Goal: Transaction & Acquisition: Book appointment/travel/reservation

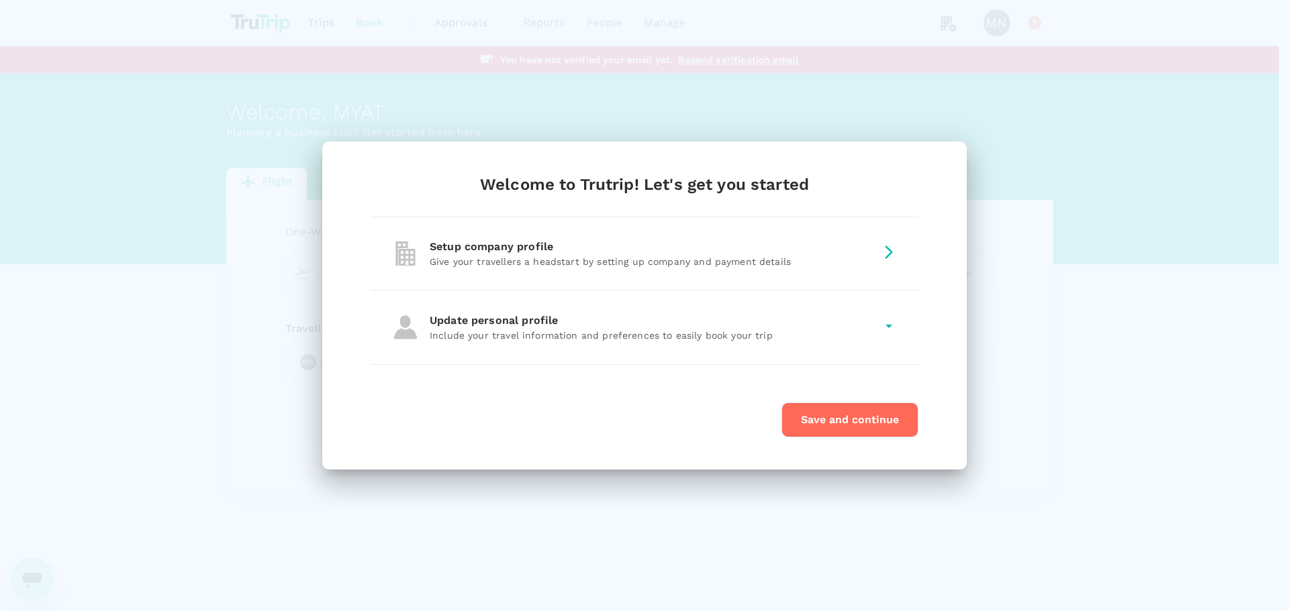
click at [866, 422] on button "Save and continue" at bounding box center [849, 420] width 137 height 35
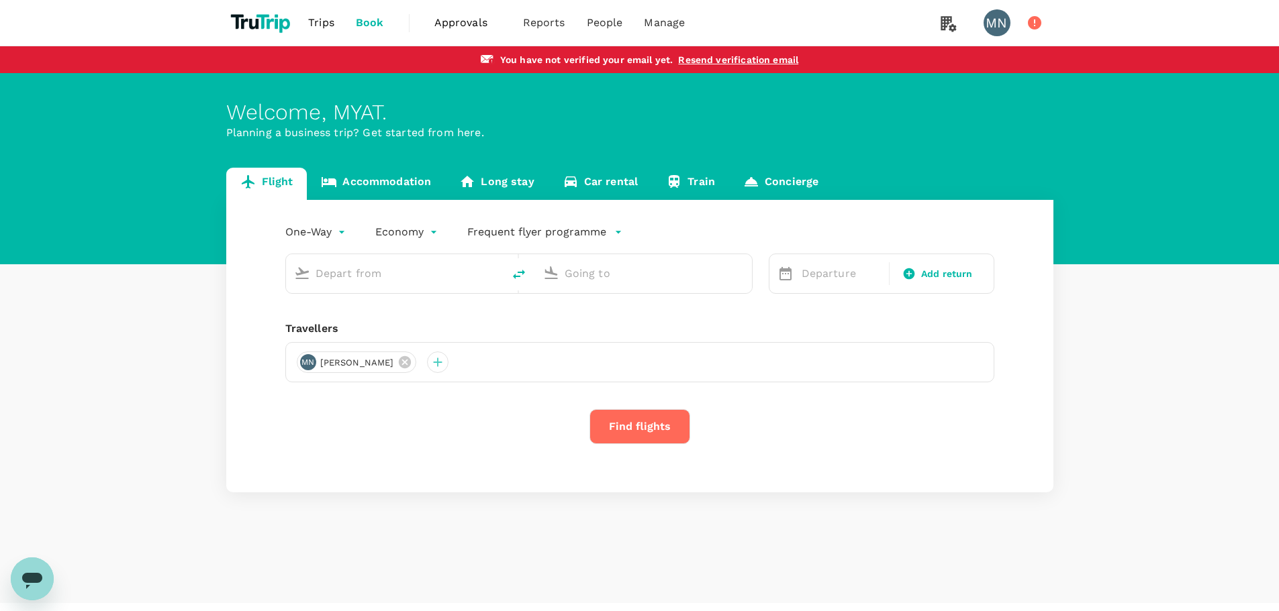
click at [340, 272] on input "text" at bounding box center [394, 273] width 159 height 21
click at [336, 322] on p "Singapore Changi" at bounding box center [416, 325] width 238 height 13
type input "Singapore Changi (SIN)"
click at [605, 274] on input "text" at bounding box center [643, 273] width 159 height 21
click at [607, 301] on p "[GEOGRAPHIC_DATA], [GEOGRAPHIC_DATA]" at bounding box center [664, 300] width 268 height 13
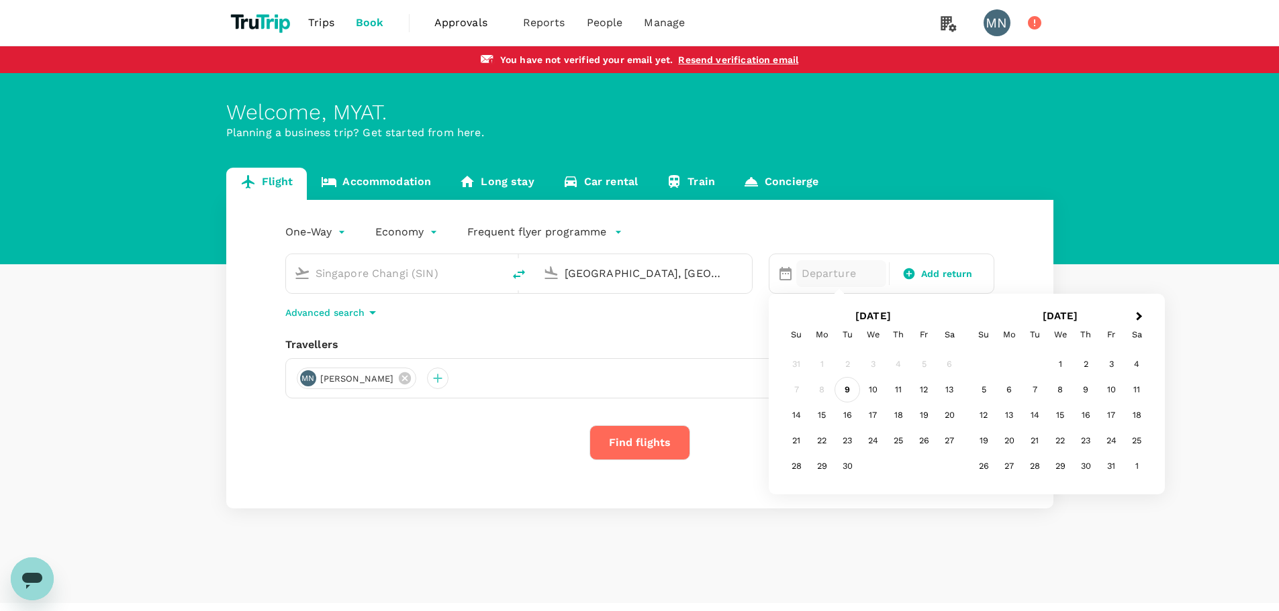
type input "[GEOGRAPHIC_DATA], [GEOGRAPHIC_DATA] (any)"
click at [846, 391] on div "9" at bounding box center [847, 390] width 26 height 26
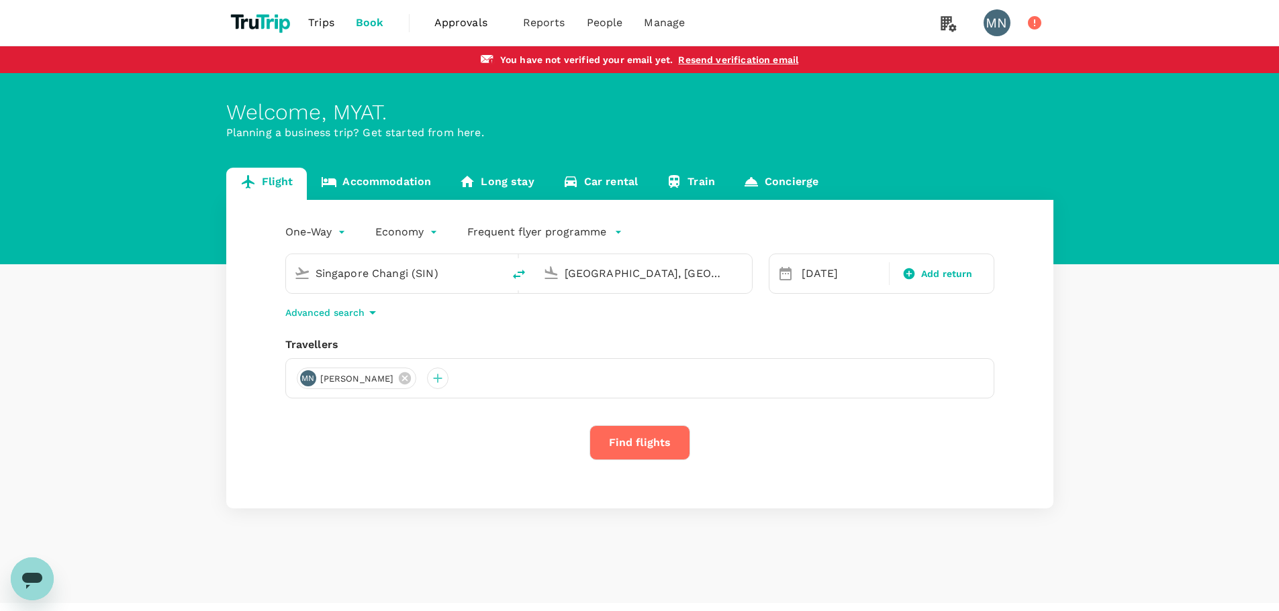
click at [784, 272] on icon at bounding box center [785, 273] width 12 height 13
click at [816, 271] on div "[DATE]" at bounding box center [841, 273] width 91 height 27
click at [868, 387] on div "10" at bounding box center [873, 390] width 26 height 26
click at [944, 275] on span "Add return" at bounding box center [947, 274] width 52 height 14
type input "roundtrip"
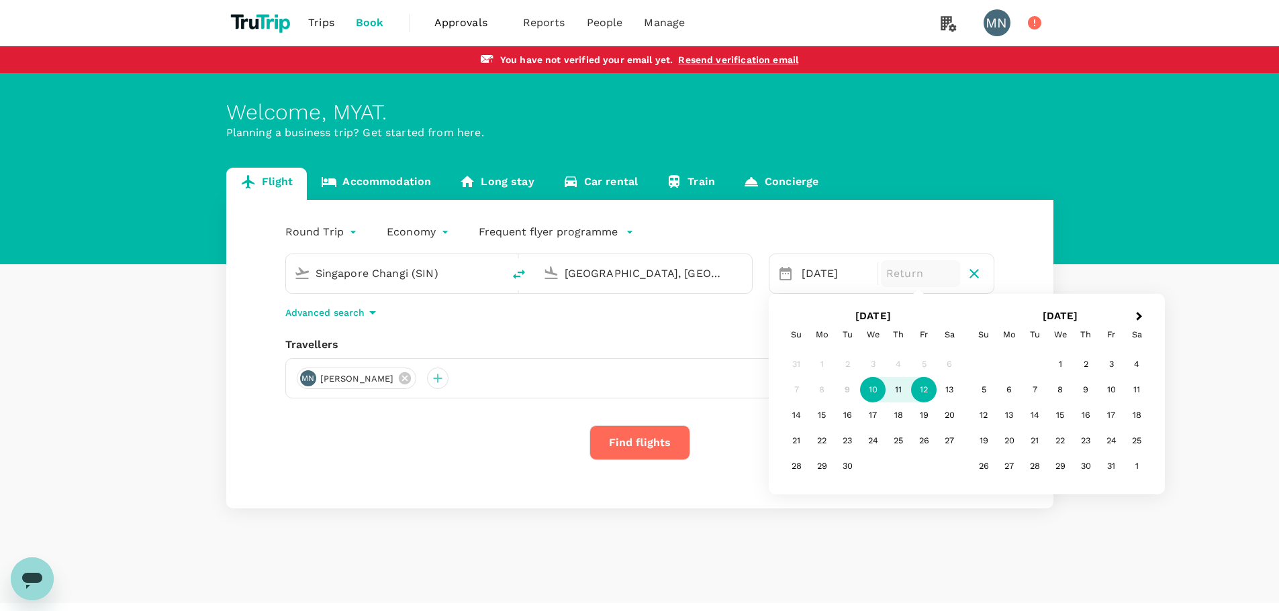
click at [928, 392] on div "12" at bounding box center [924, 390] width 26 height 26
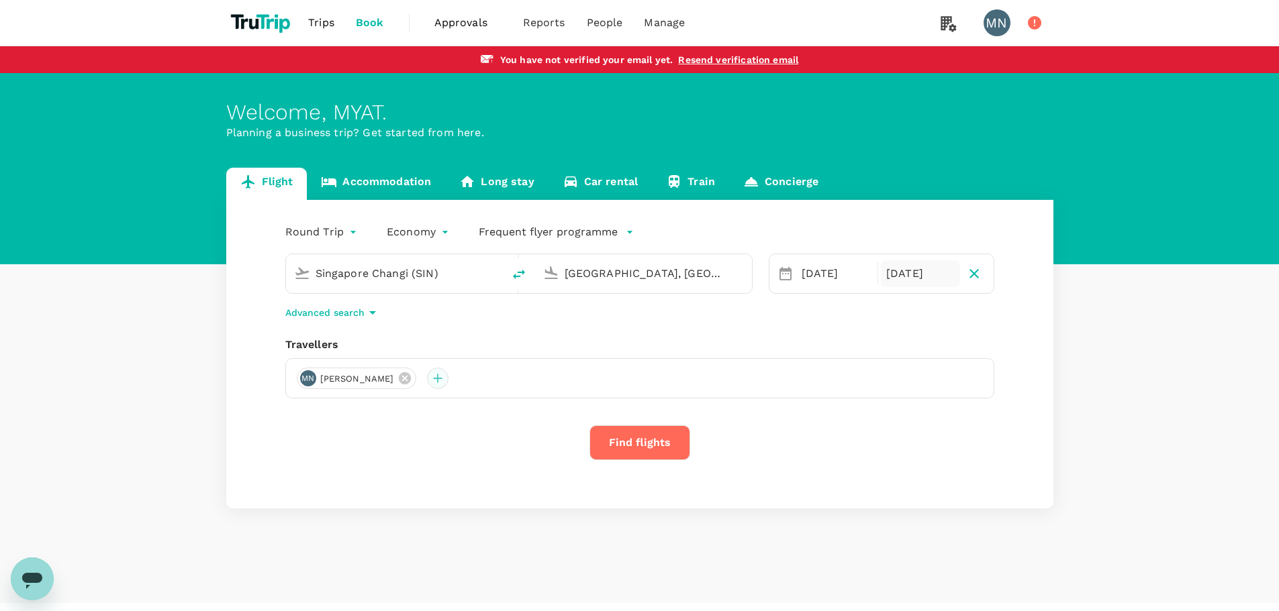
click at [427, 377] on div at bounding box center [437, 378] width 21 height 21
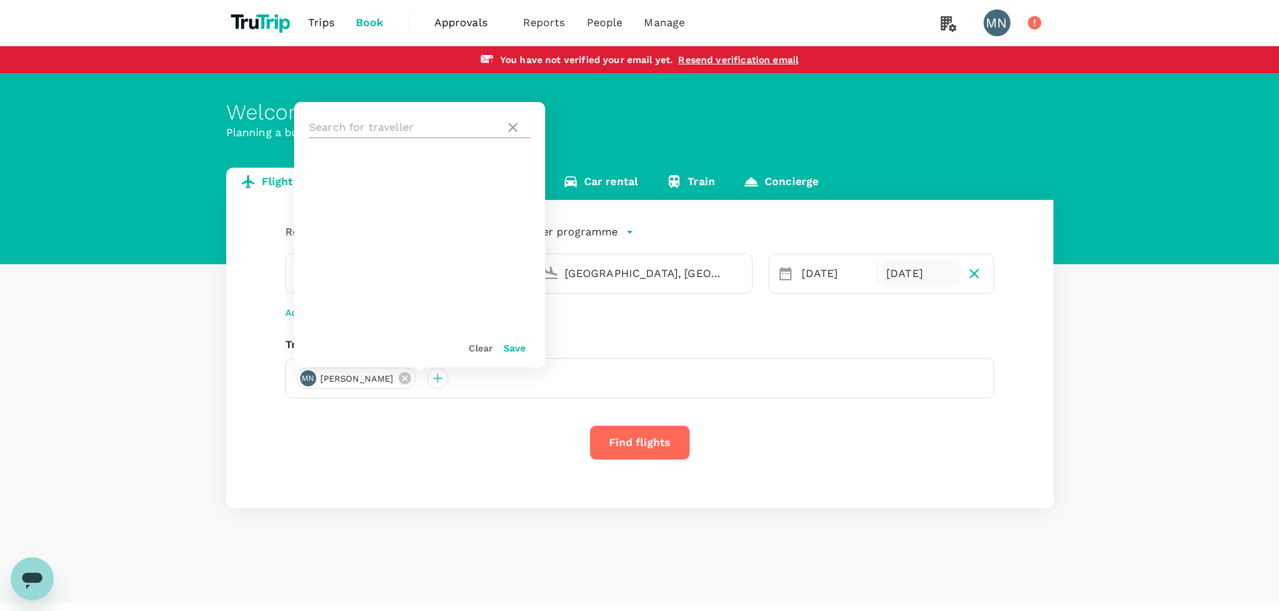
click at [375, 128] on input "text" at bounding box center [404, 127] width 191 height 21
click at [506, 423] on div "Round Trip roundtrip Economy economy Frequent flyer programme Singapore Changi …" at bounding box center [639, 354] width 827 height 309
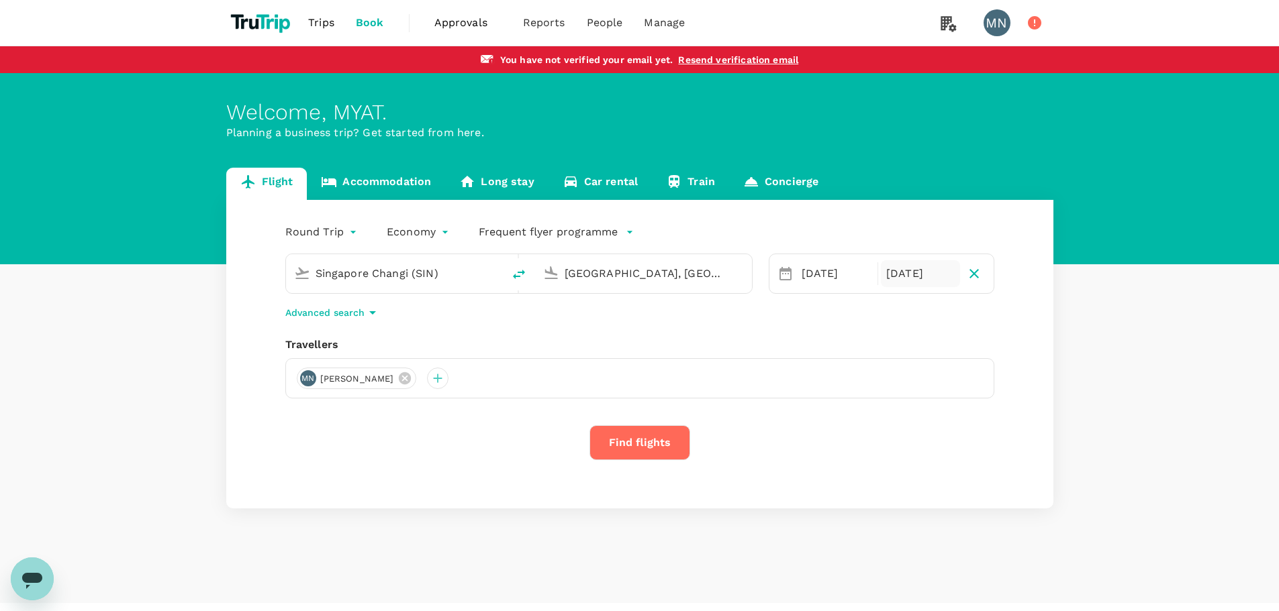
click at [371, 312] on icon "button" at bounding box center [372, 312] width 7 height 3
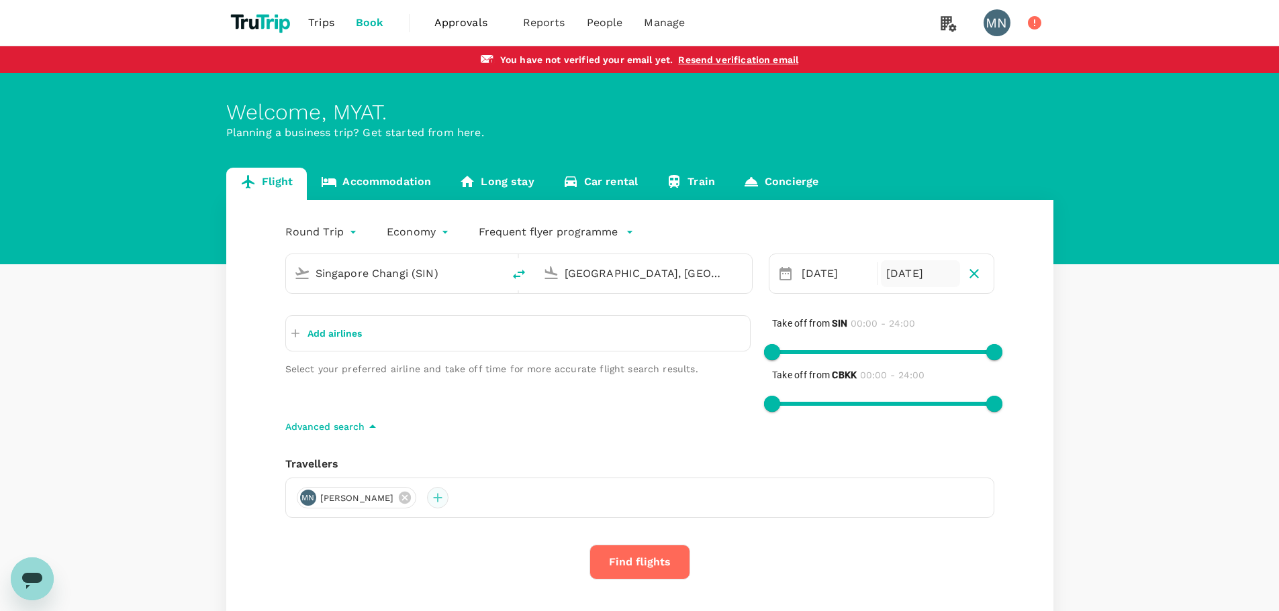
click at [427, 501] on div at bounding box center [437, 497] width 21 height 21
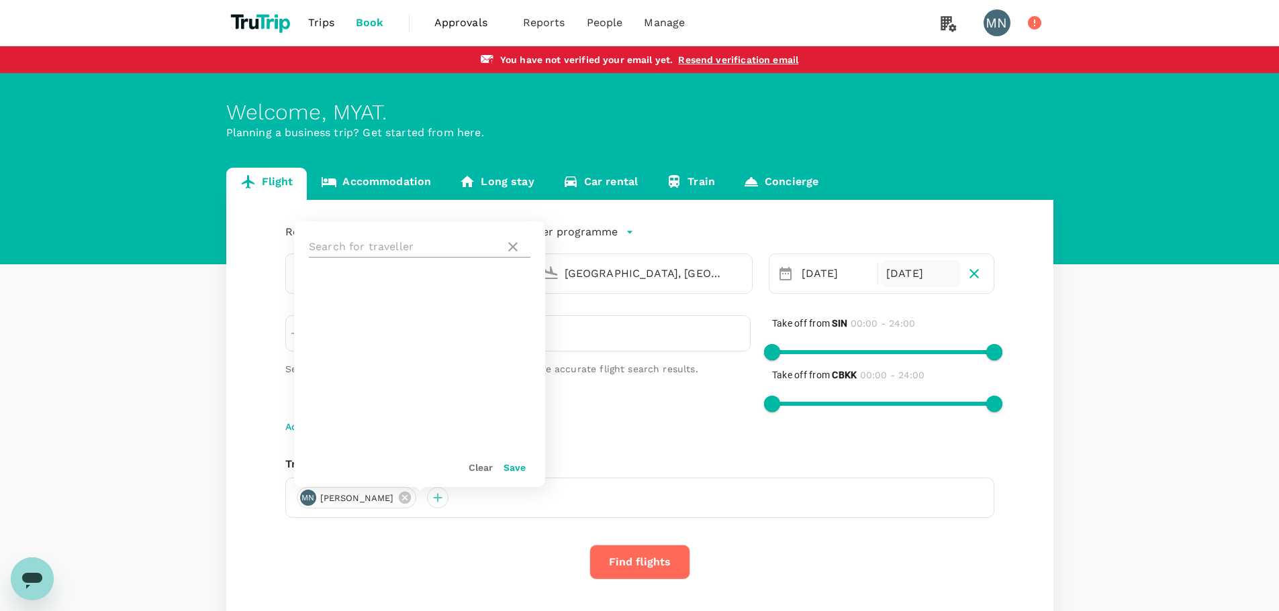
click at [362, 250] on input "text" at bounding box center [404, 246] width 191 height 21
type input "Winwin"
click at [516, 470] on button "Save" at bounding box center [514, 467] width 22 height 11
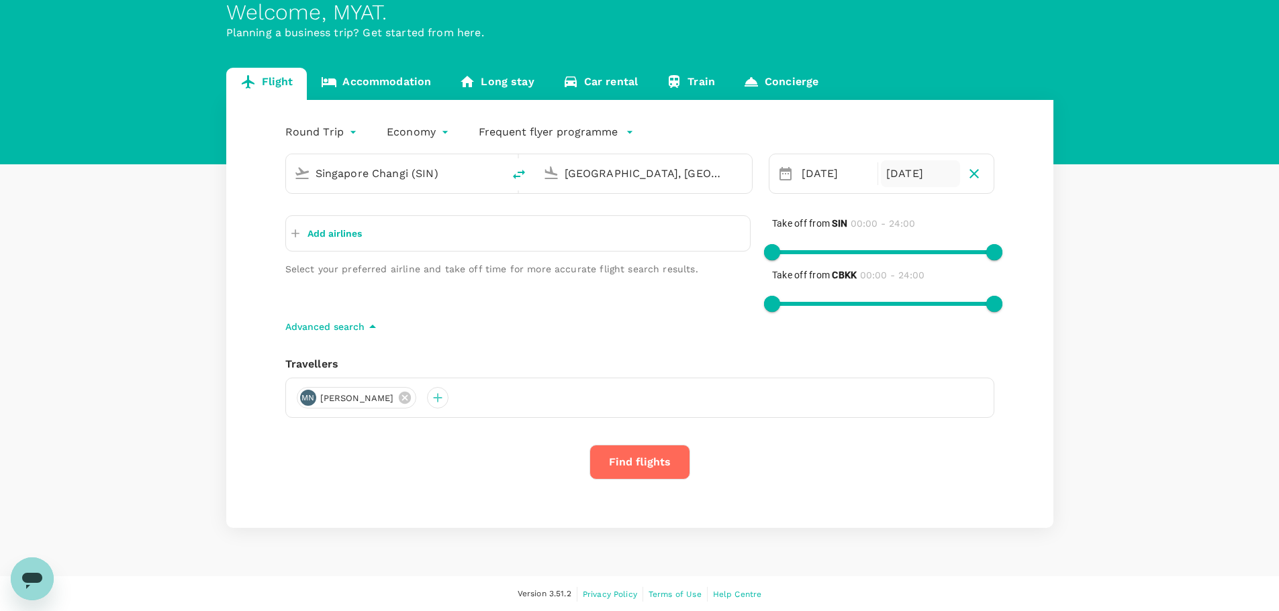
scroll to position [101, 0]
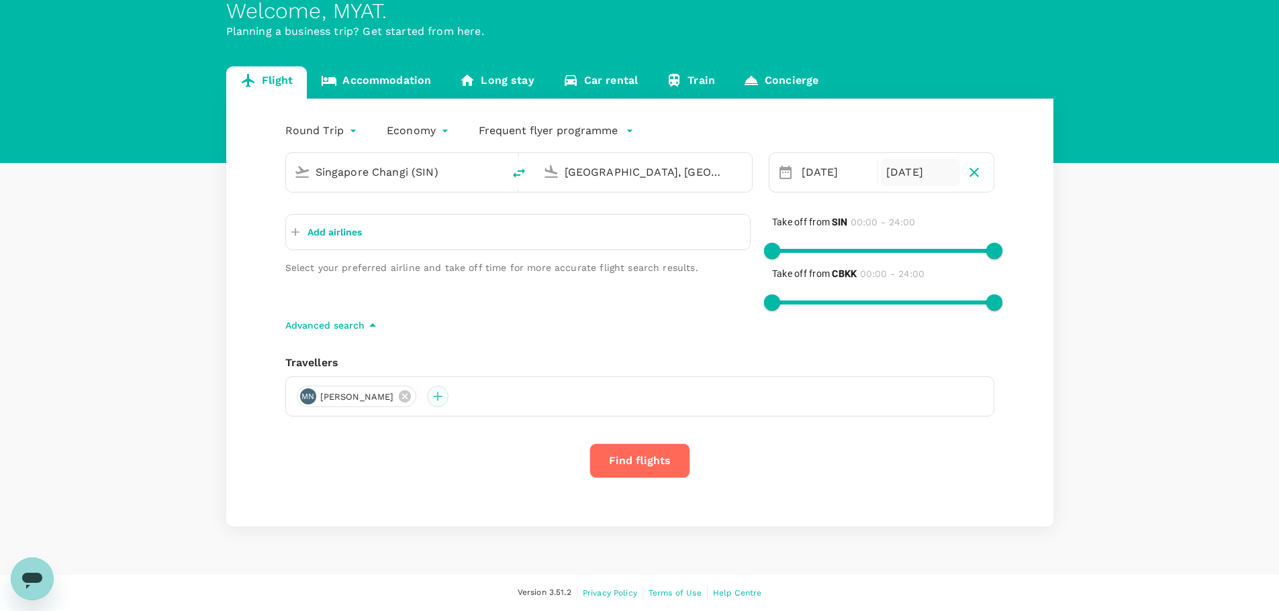
click at [427, 397] on div at bounding box center [437, 396] width 21 height 21
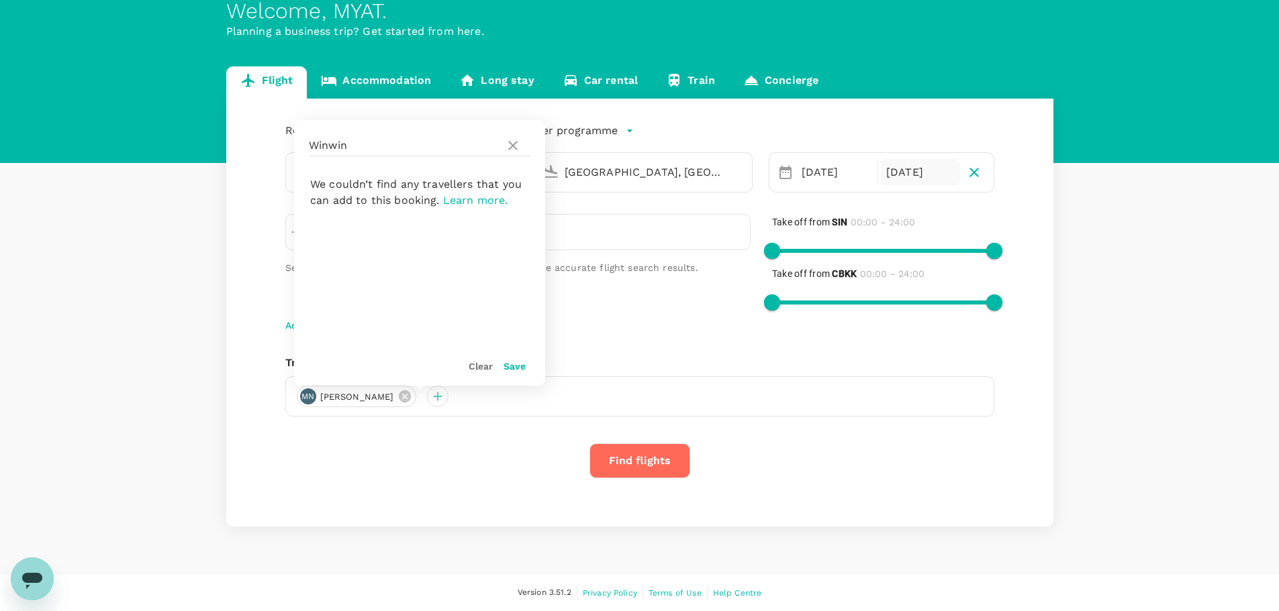
click at [511, 365] on button "Save" at bounding box center [514, 366] width 22 height 11
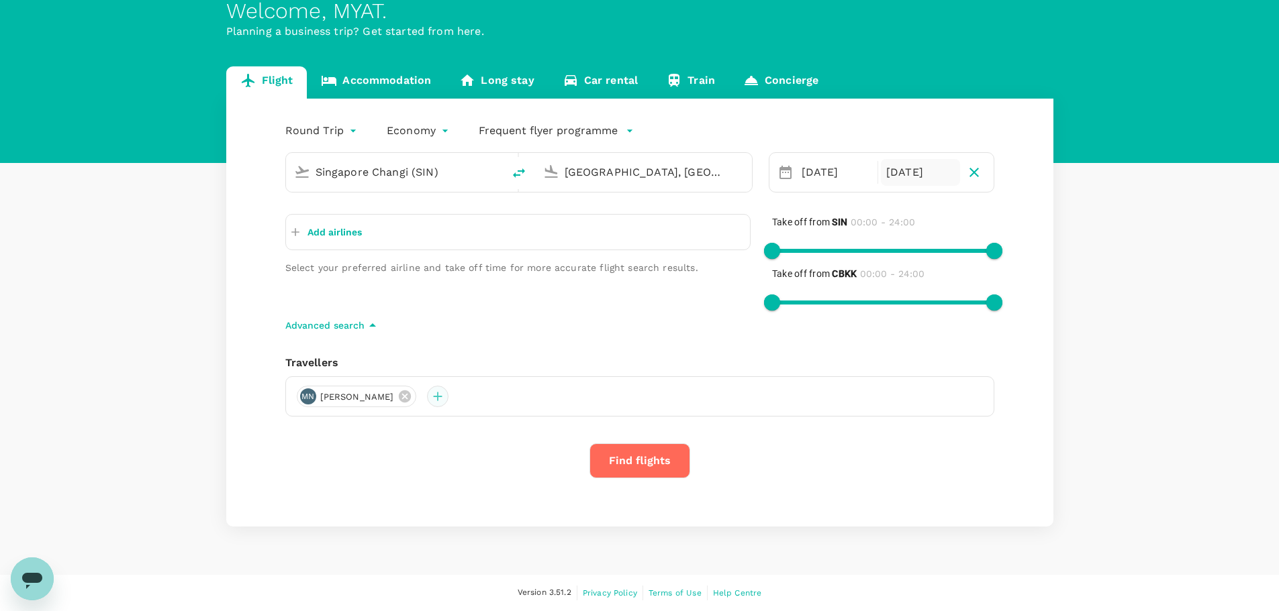
click at [427, 395] on div at bounding box center [437, 396] width 21 height 21
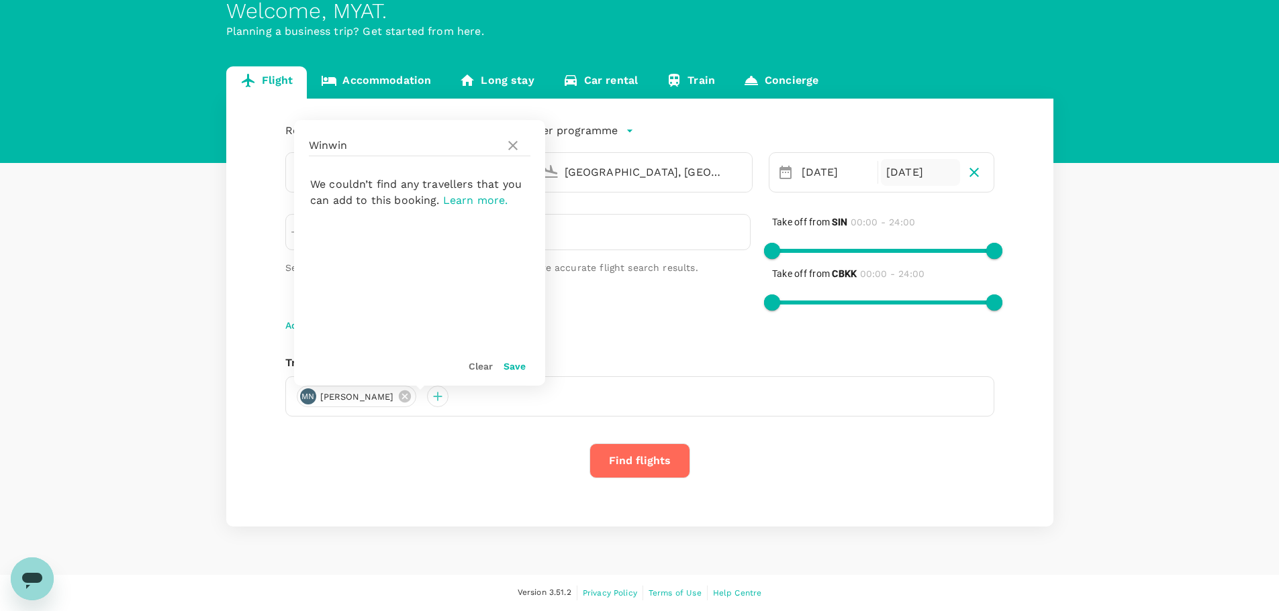
click at [475, 197] on span "Learn more." at bounding box center [475, 200] width 65 height 13
click at [516, 367] on button "Save" at bounding box center [514, 366] width 22 height 11
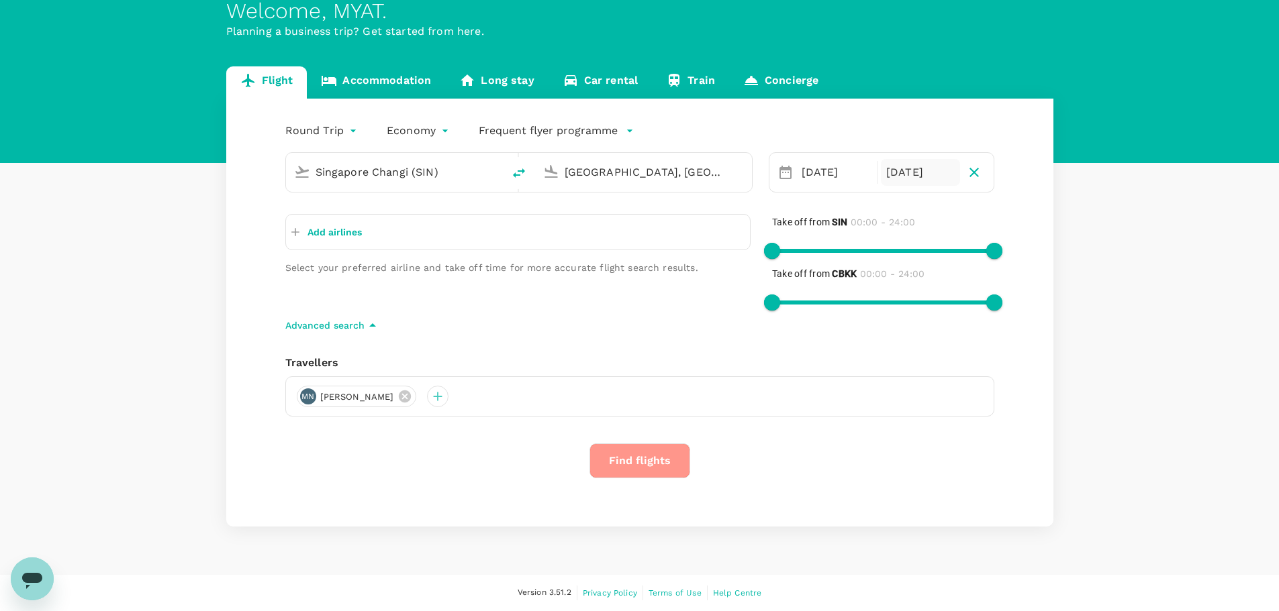
click at [617, 461] on button "Find flights" at bounding box center [639, 461] width 101 height 35
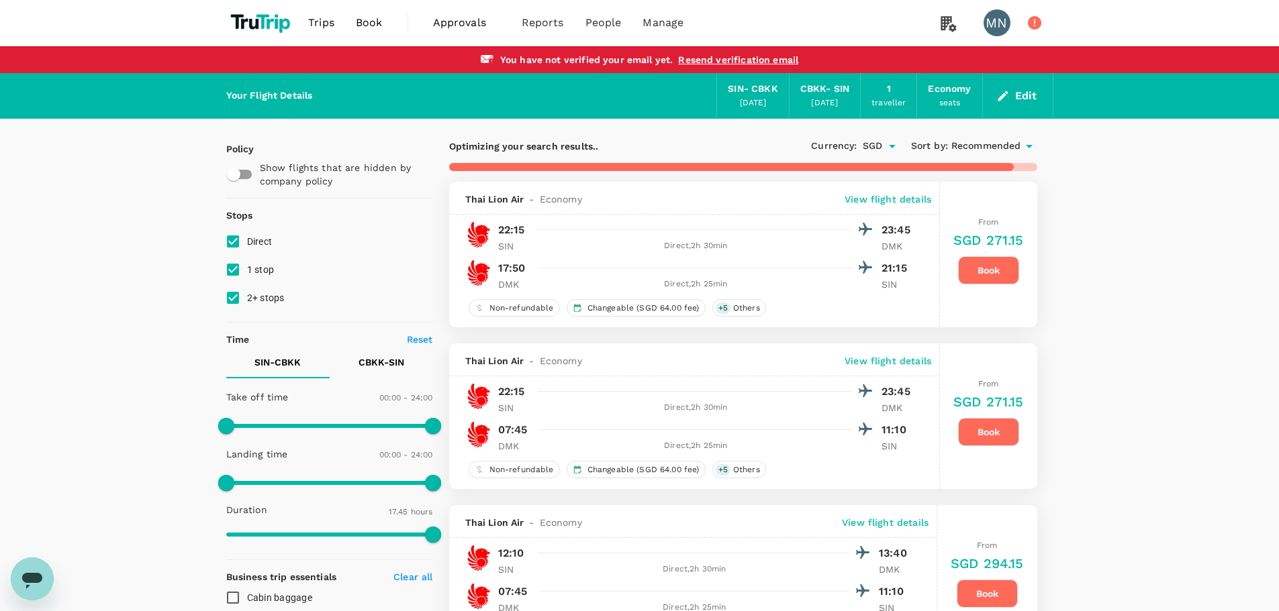
type input "1475"
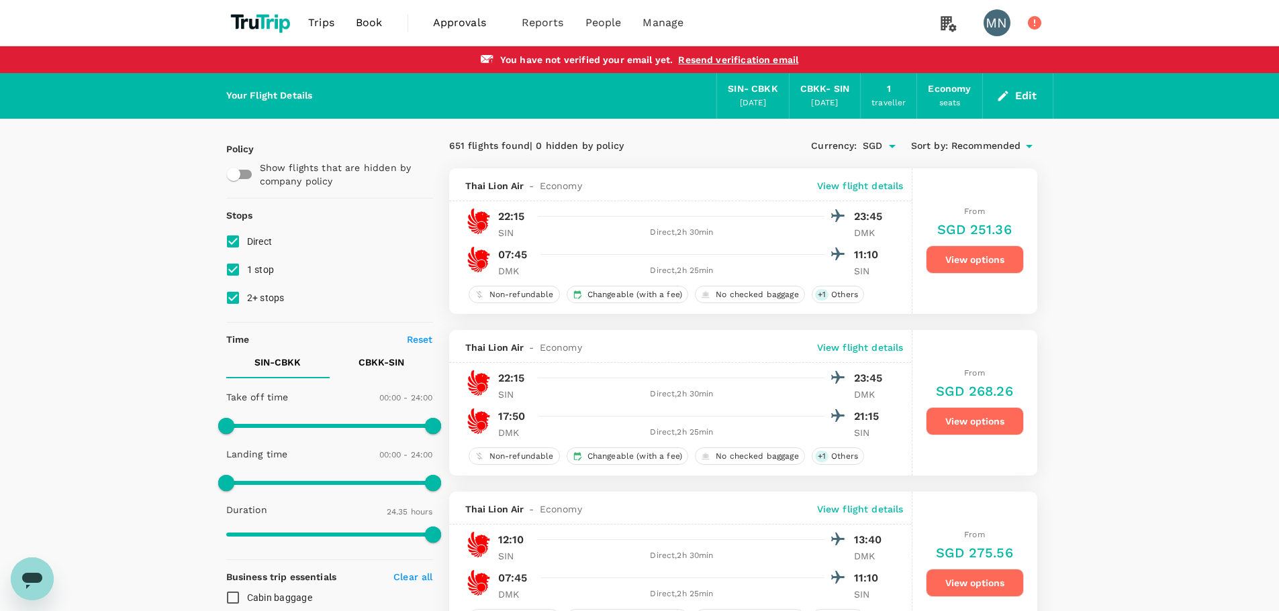
click at [229, 294] on input "2+ stops" at bounding box center [233, 298] width 28 height 28
checkbox input "false"
click at [234, 269] on input "1 stop" at bounding box center [233, 270] width 28 height 28
checkbox input "false"
click at [992, 254] on button "View options" at bounding box center [975, 260] width 98 height 28
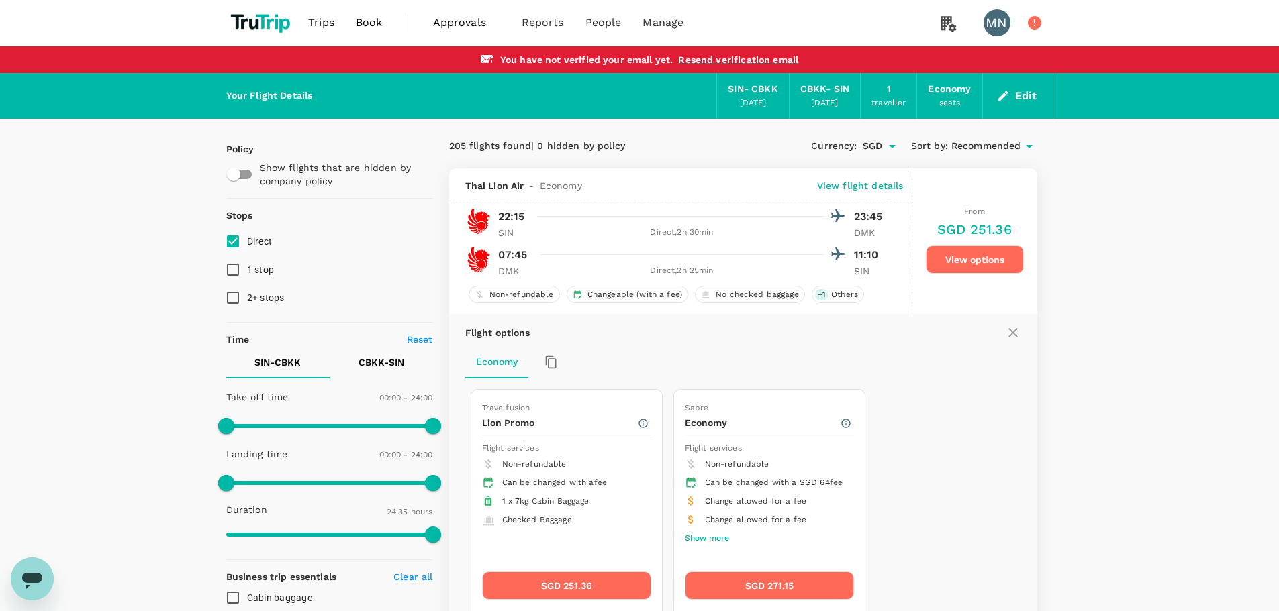
click at [1014, 333] on icon at bounding box center [1013, 333] width 16 height 16
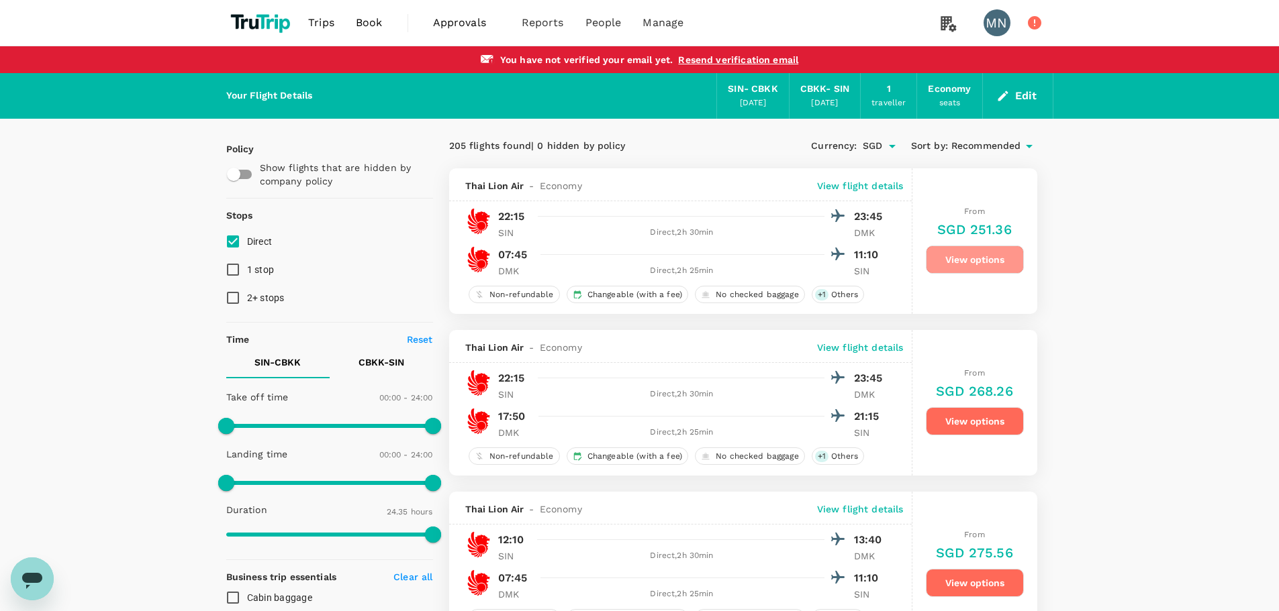
click at [984, 262] on button "View options" at bounding box center [975, 260] width 98 height 28
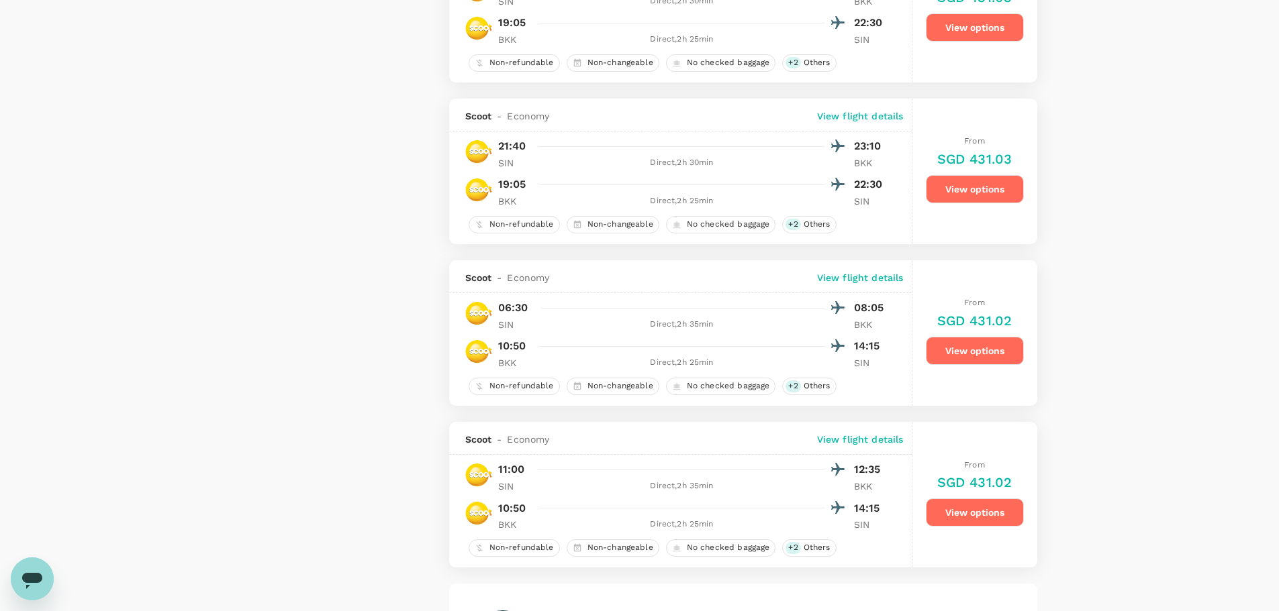
scroll to position [3412, 0]
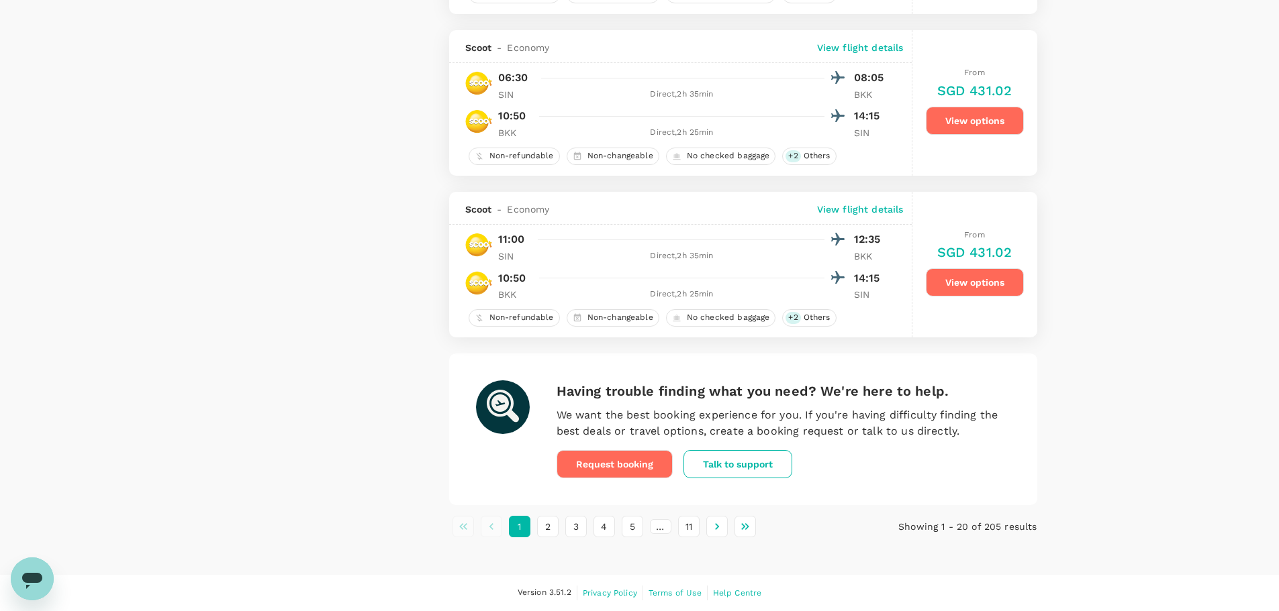
click at [634, 462] on button "Request booking" at bounding box center [614, 464] width 116 height 28
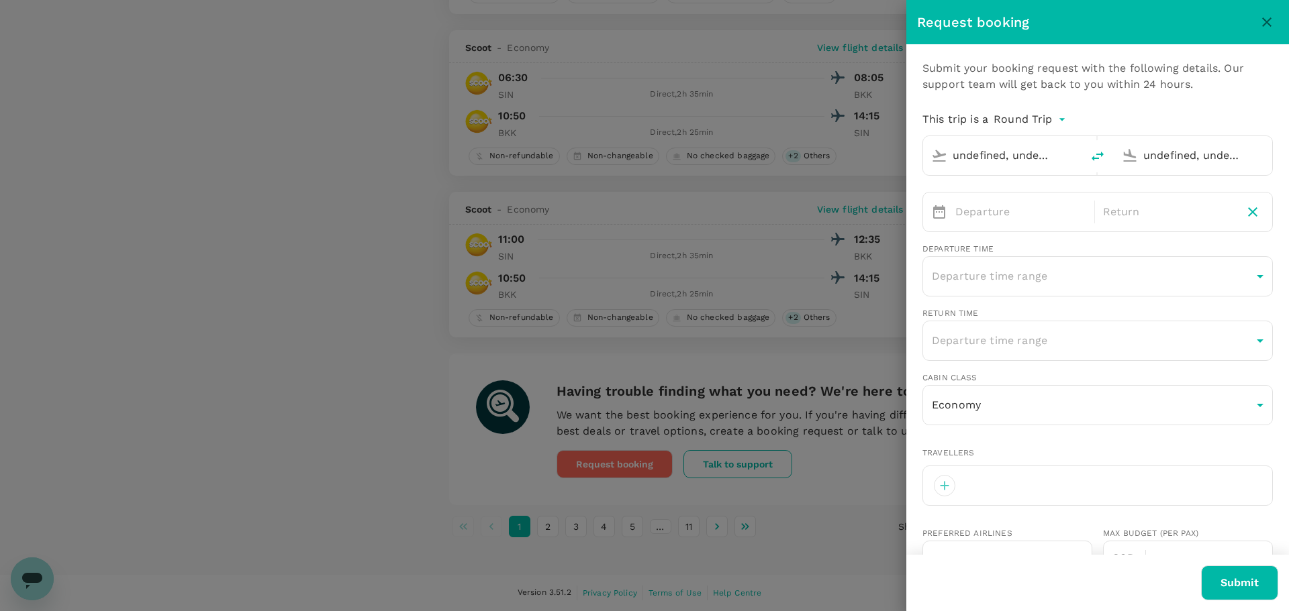
type input "Singapore Changi (SIN)"
type input "[GEOGRAPHIC_DATA], [GEOGRAPHIC_DATA] (any)"
type input "Singapore Changi (SIN)"
type input "[GEOGRAPHIC_DATA], [GEOGRAPHIC_DATA] (any)"
type input "[EMAIL_ADDRESS][DOMAIN_NAME]"
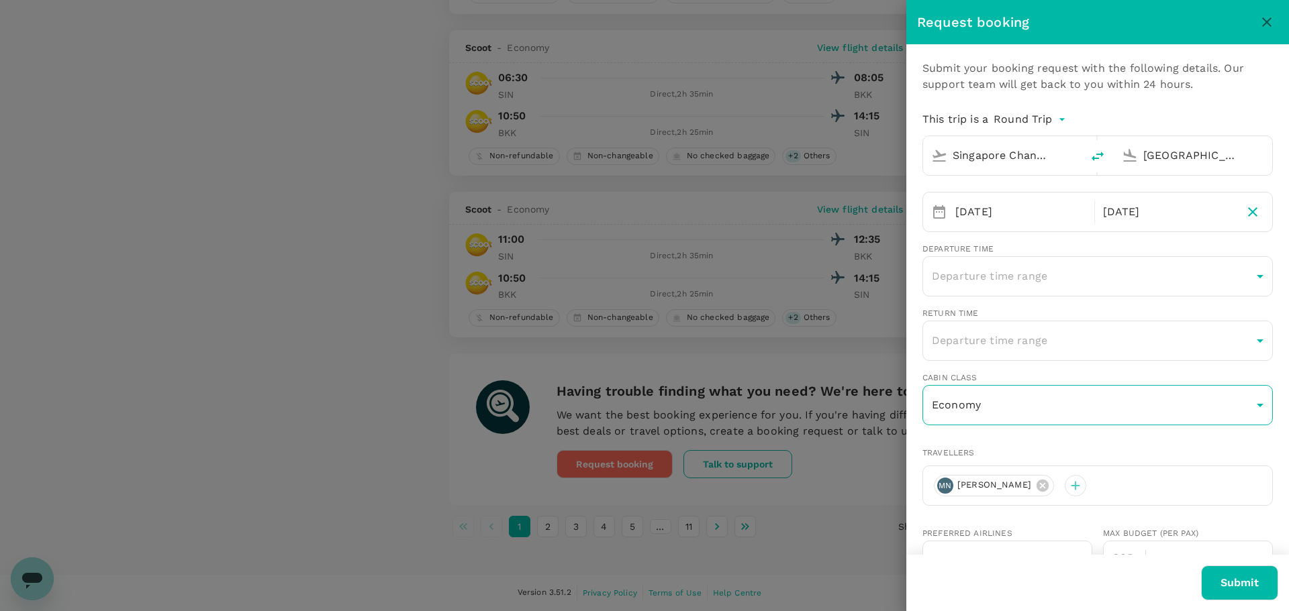
type input "63773096"
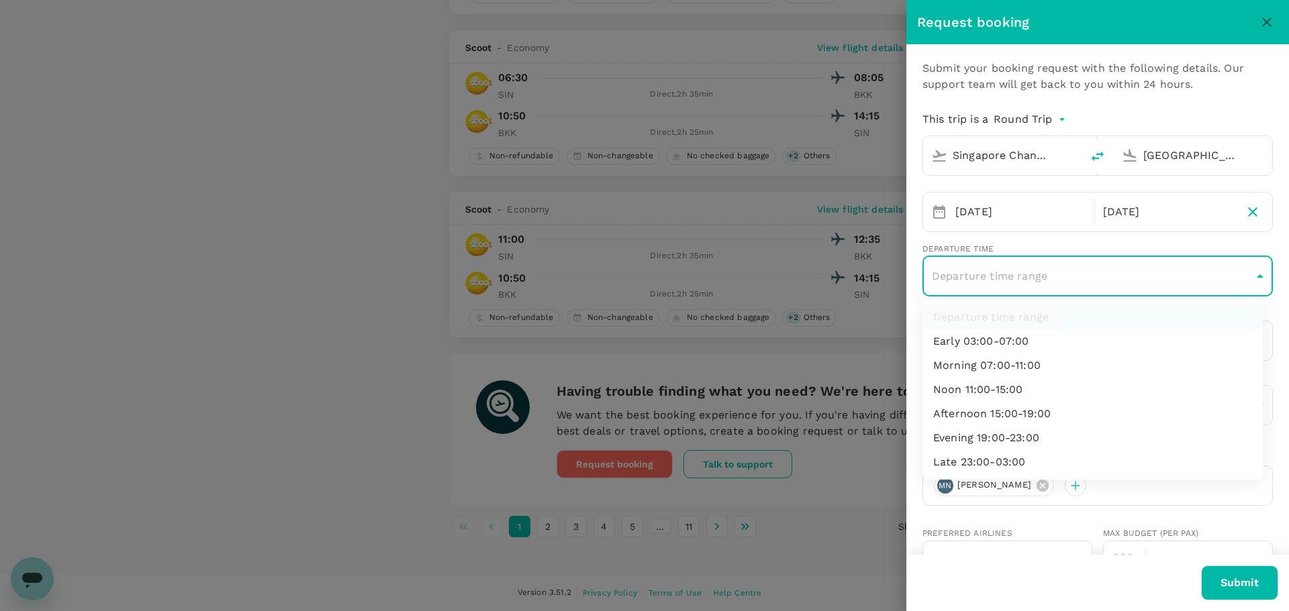
click at [850, 346] on div at bounding box center [644, 305] width 1289 height 611
click at [1262, 11] on button "close" at bounding box center [1266, 22] width 23 height 23
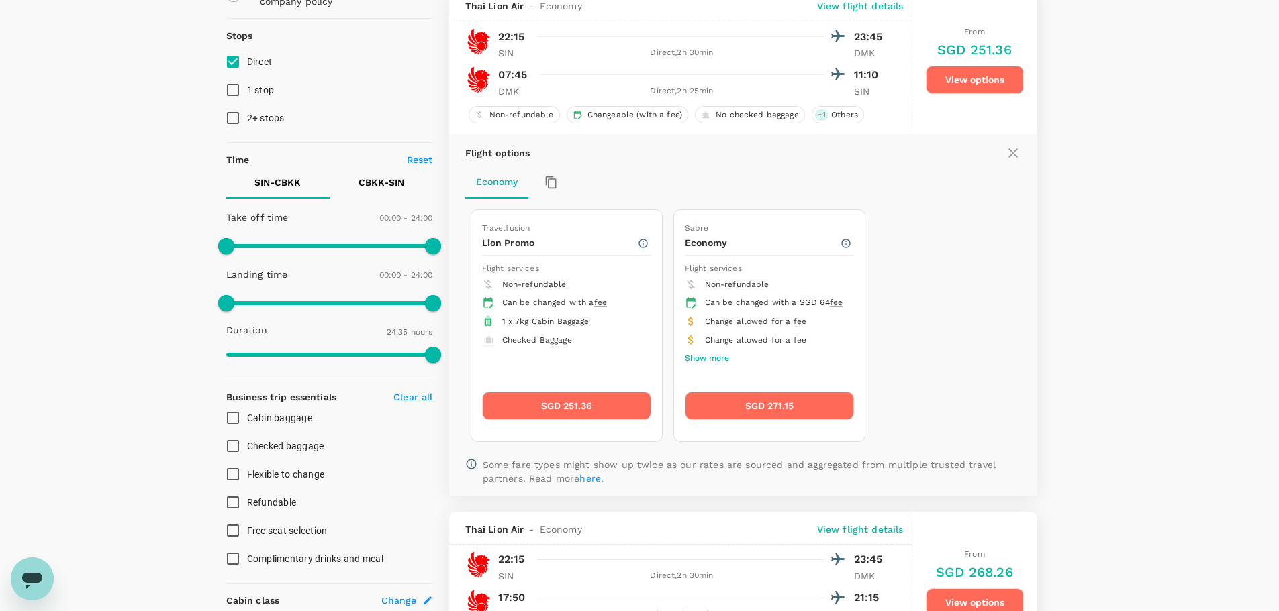
scroll to position [0, 0]
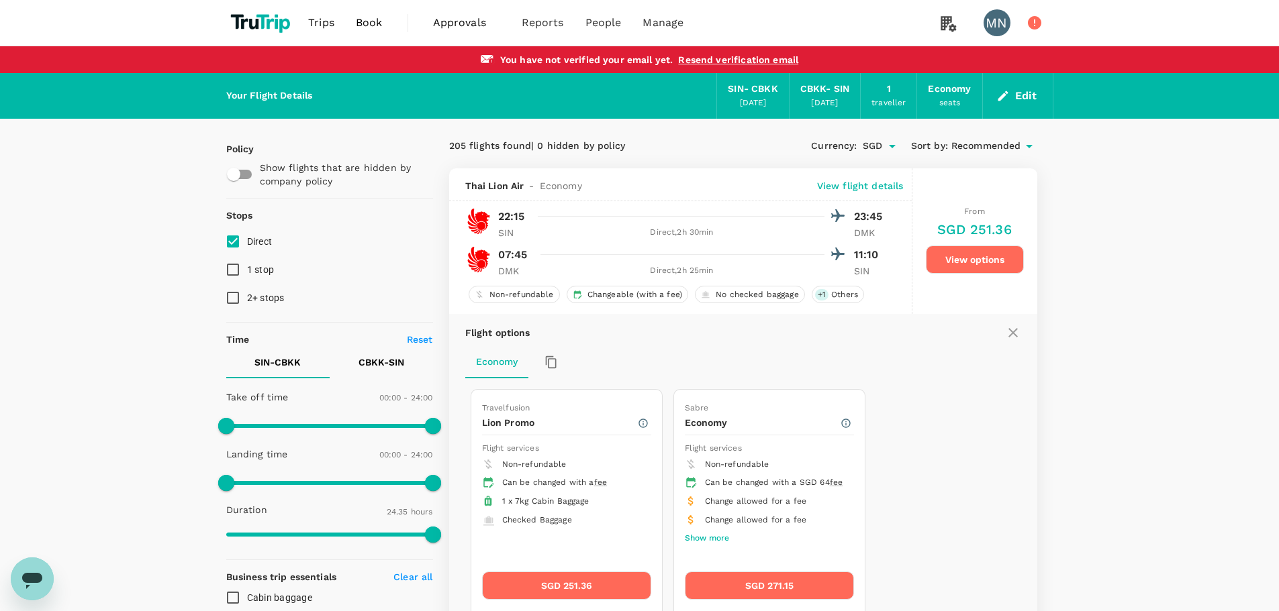
click at [1013, 330] on icon at bounding box center [1013, 333] width 16 height 16
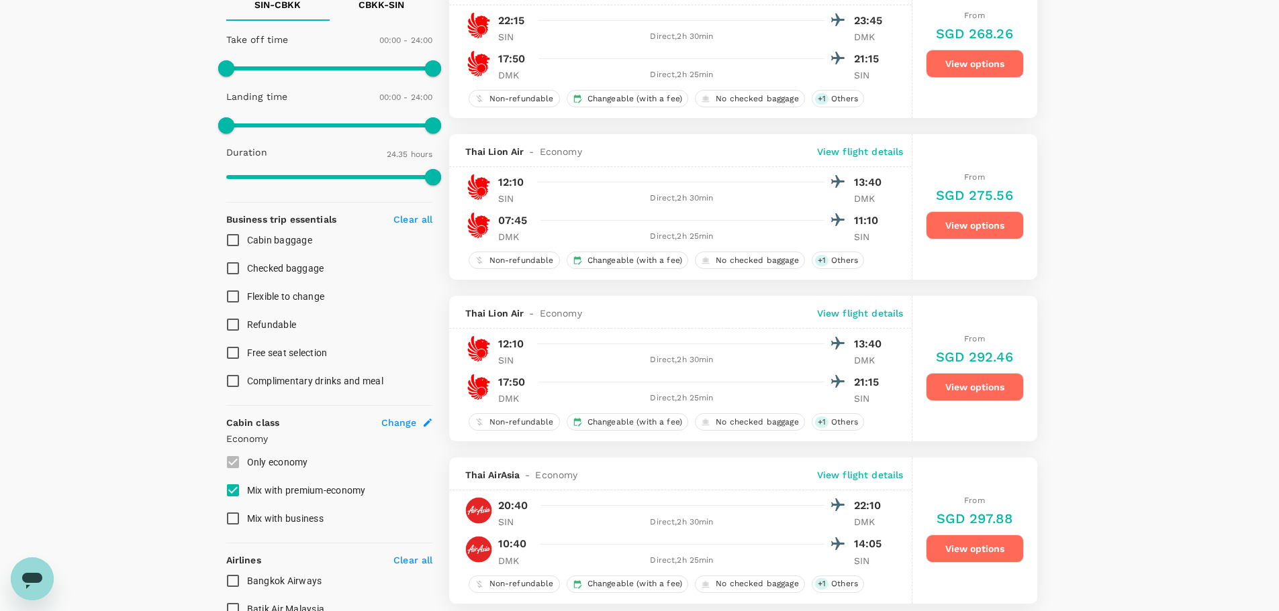
scroll to position [434, 0]
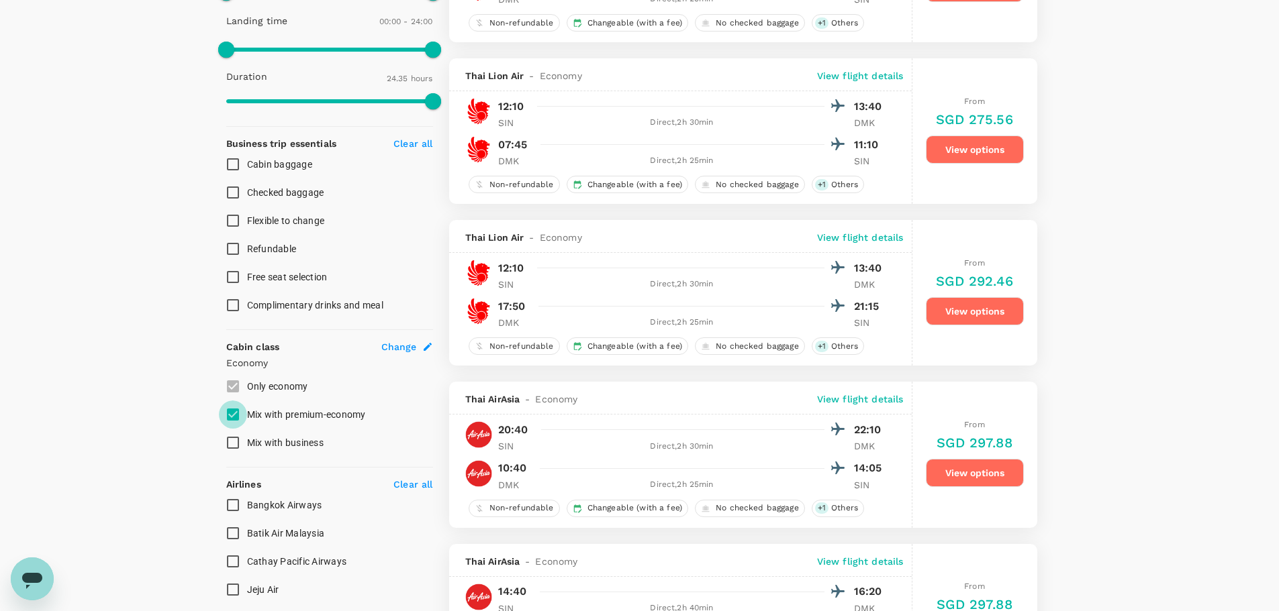
click at [230, 417] on input "Mix with premium-economy" at bounding box center [233, 415] width 28 height 28
checkbox input "false"
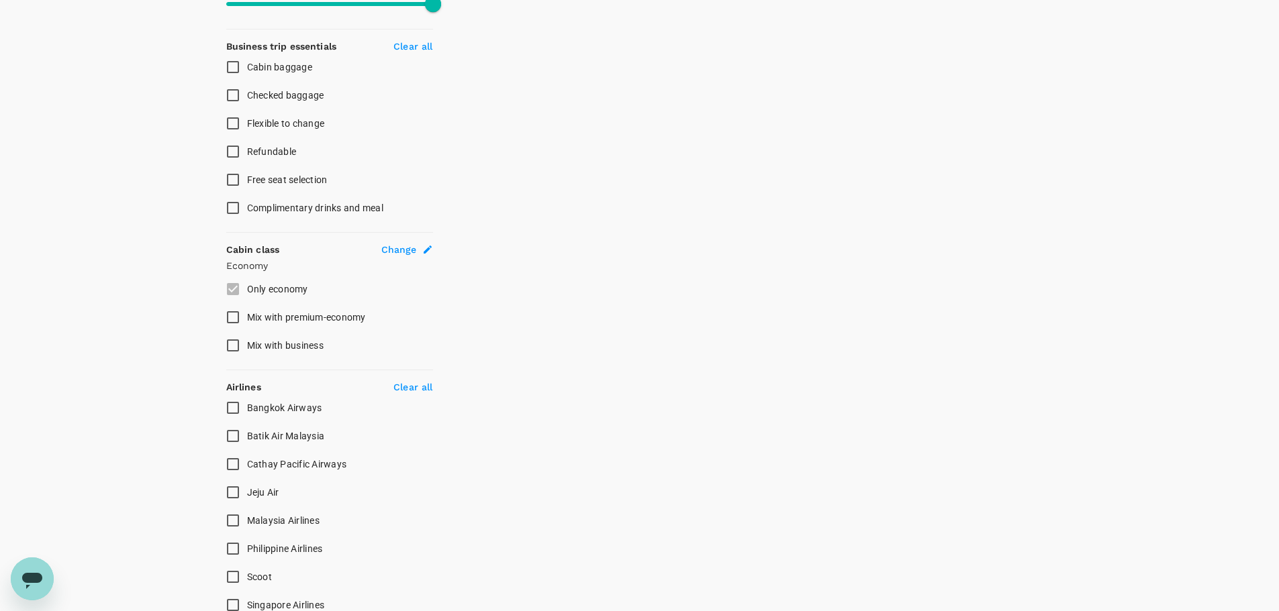
scroll to position [702, 0]
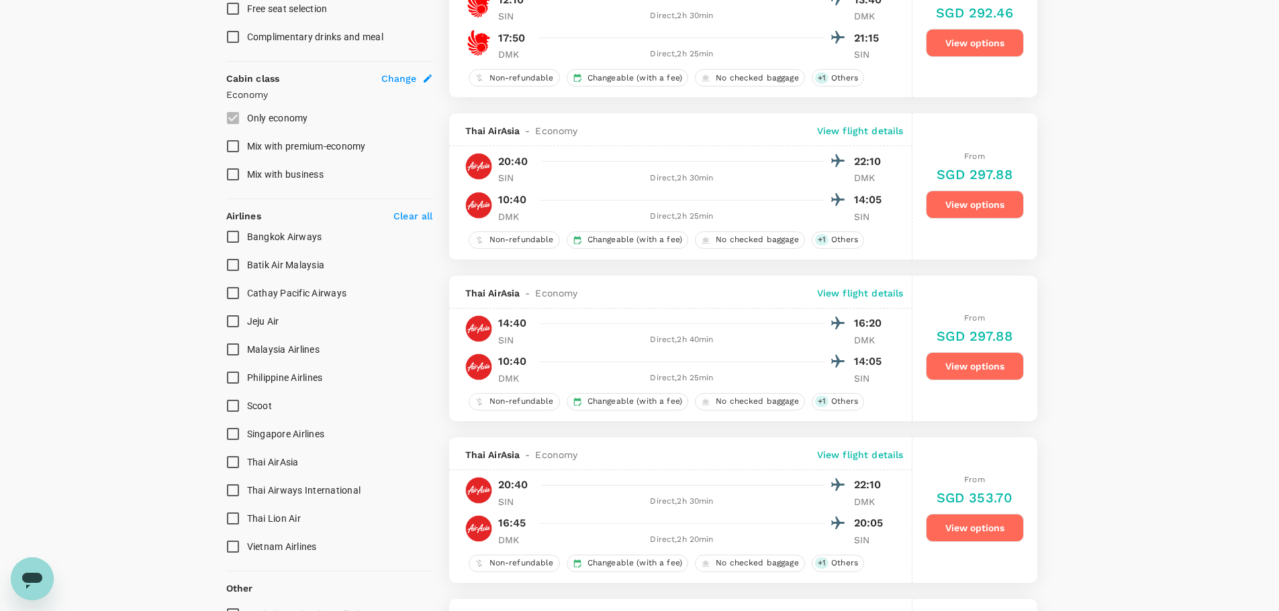
click at [234, 237] on input "Bangkok Airways" at bounding box center [233, 237] width 28 height 28
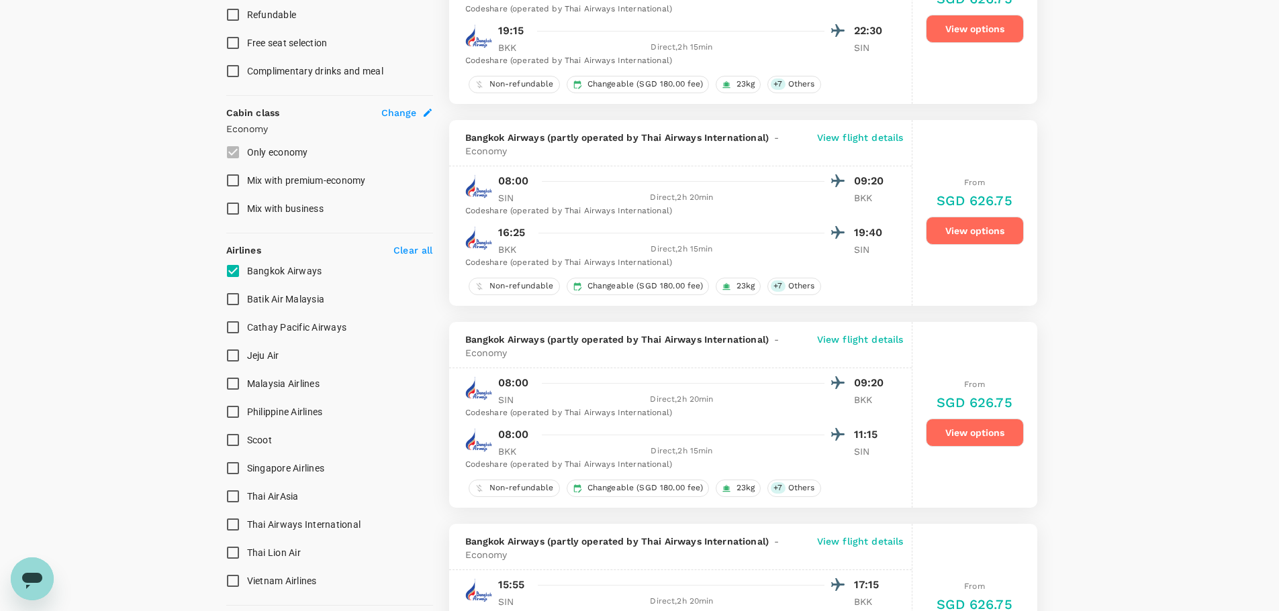
scroll to position [671, 0]
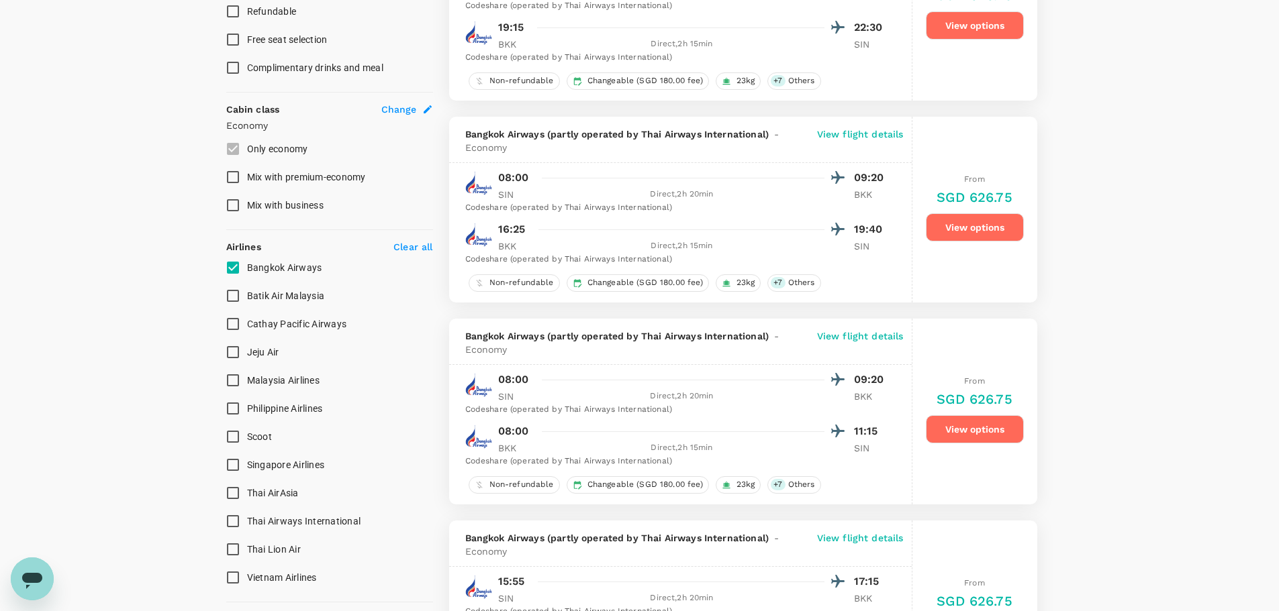
click at [232, 267] on input "Bangkok Airways" at bounding box center [233, 268] width 28 height 28
checkbox input "false"
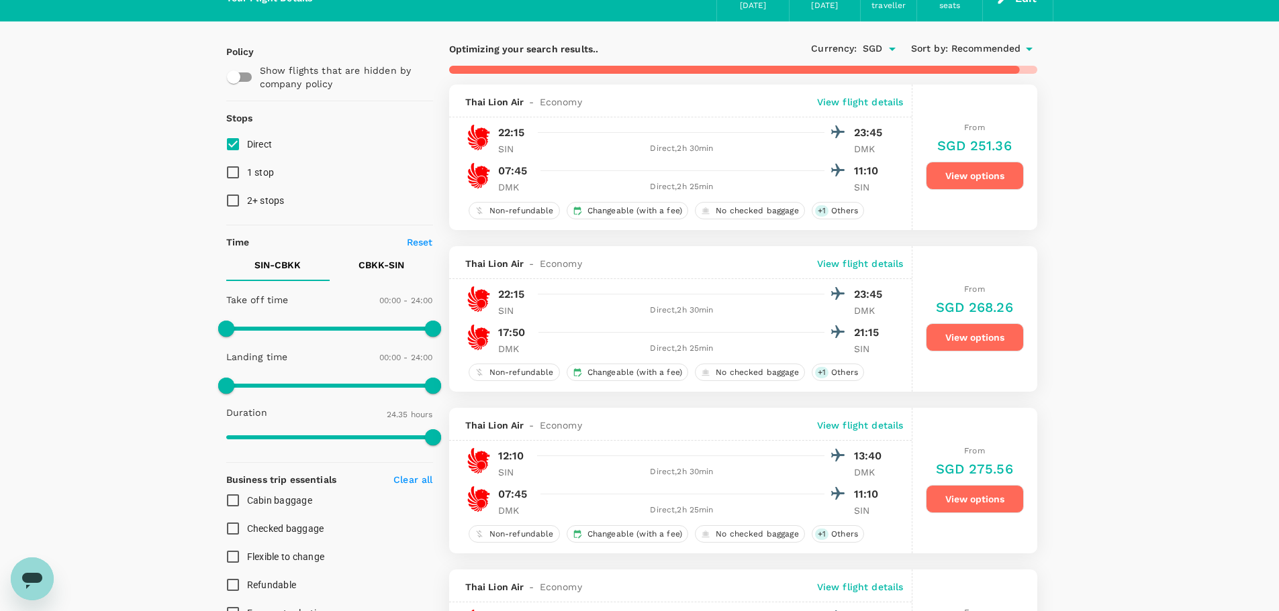
scroll to position [0, 0]
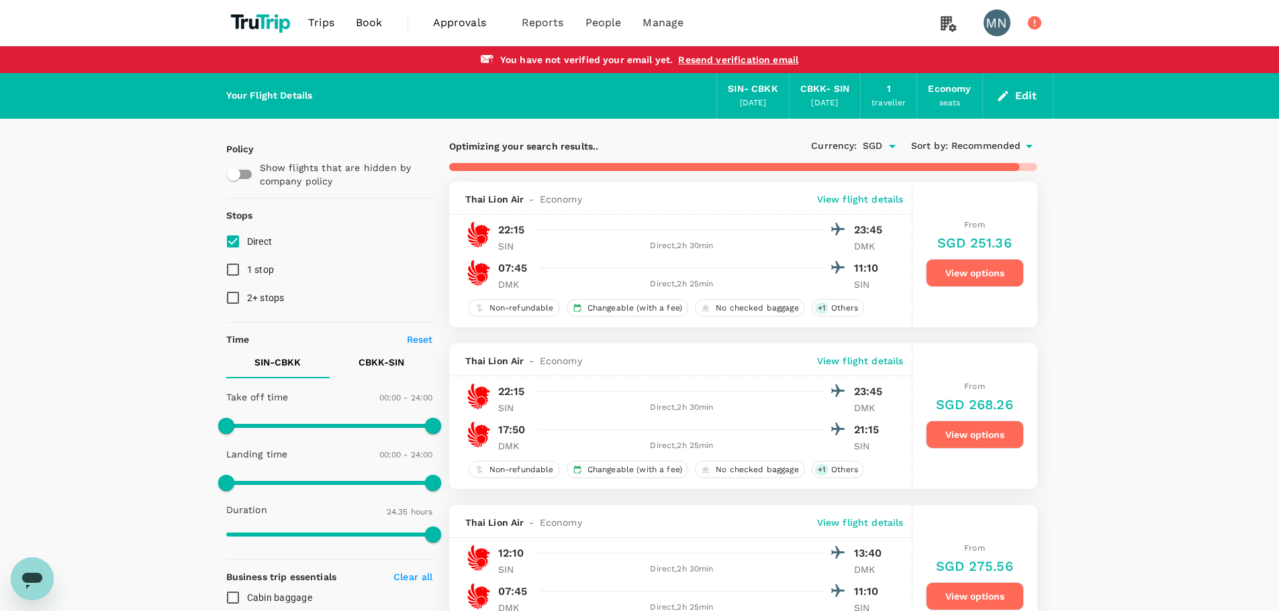
click at [981, 275] on button "View options" at bounding box center [975, 273] width 98 height 28
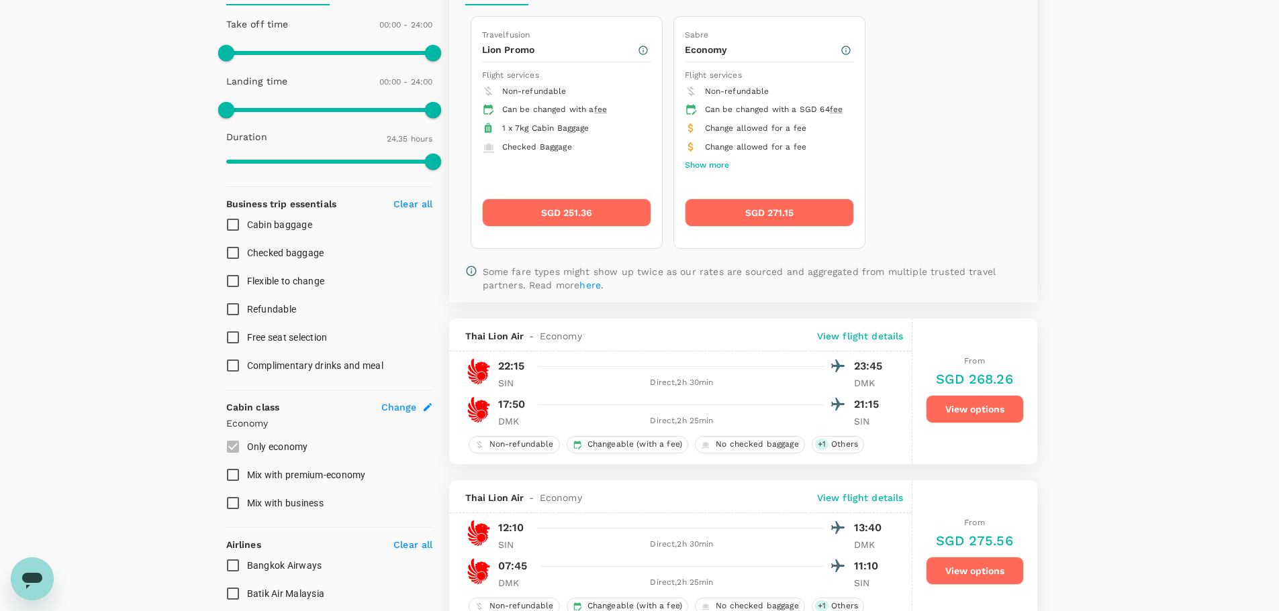
scroll to position [316, 0]
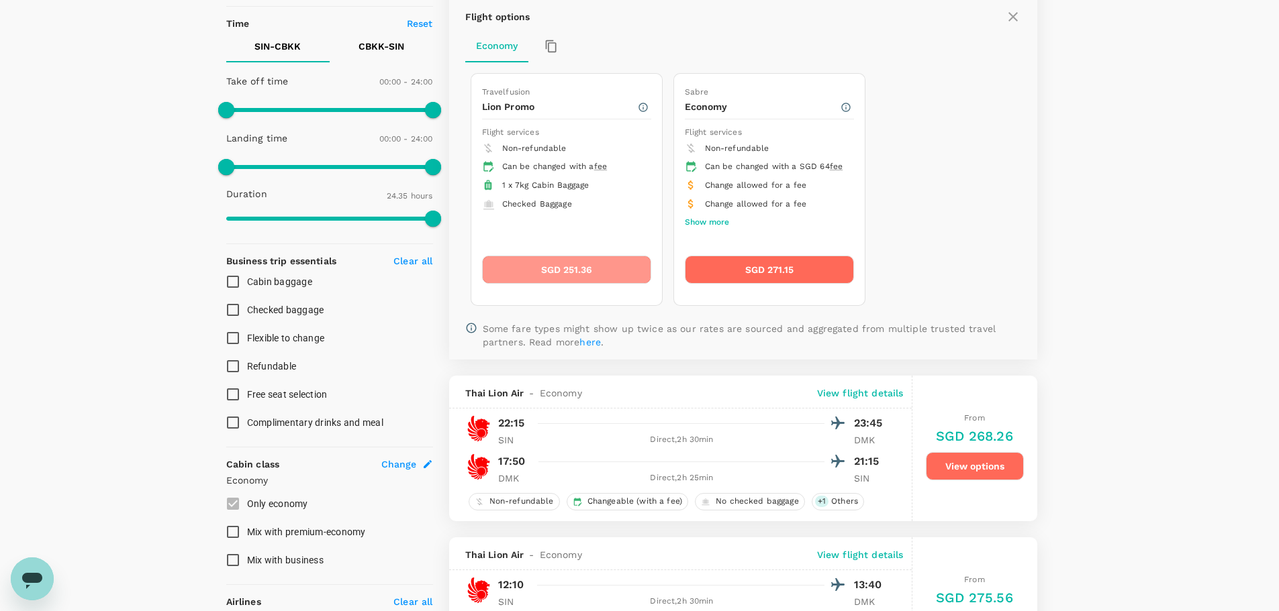
click at [589, 258] on button "SGD 251.36" at bounding box center [566, 270] width 169 height 28
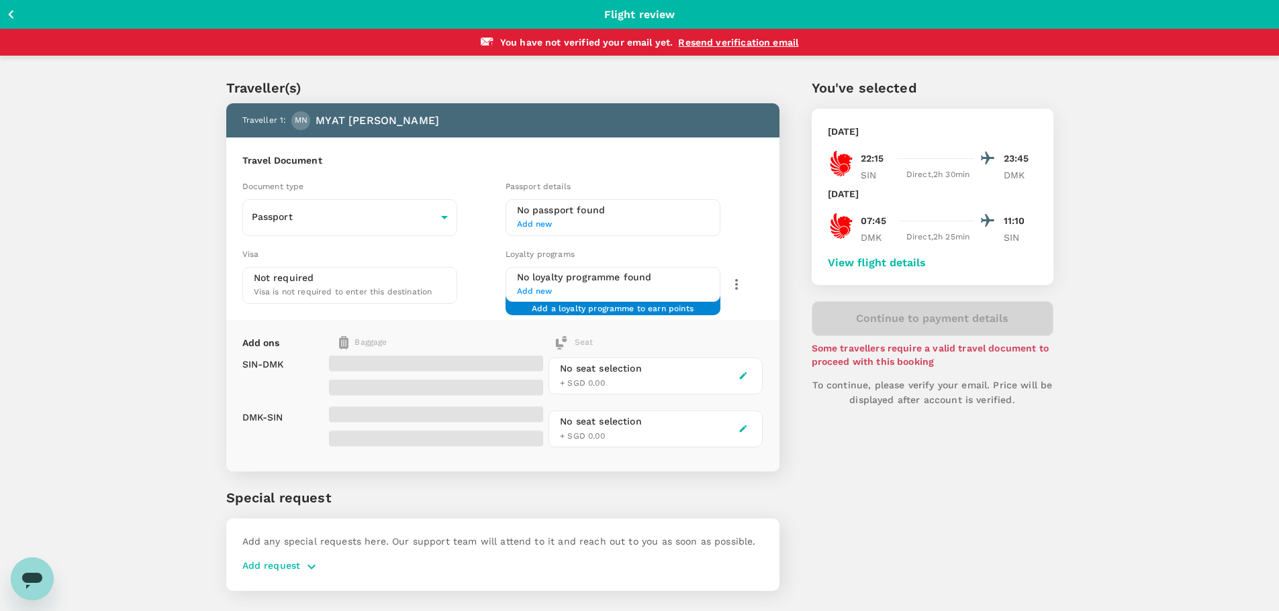
click at [899, 489] on div "You've selected [DATE] 22:15 23:45 SIN Direct , 2h 30min DMK [DATE] 07:45 11:10…" at bounding box center [916, 327] width 274 height 562
click at [981, 446] on div "You've selected [DATE] 22:15 23:45 SIN Direct , 2h 30min DMK [DATE] 07:45 11:10…" at bounding box center [916, 327] width 274 height 562
click at [320, 212] on body "Back to flight results Flight review You have not verified your email yet . Res…" at bounding box center [639, 324] width 1279 height 648
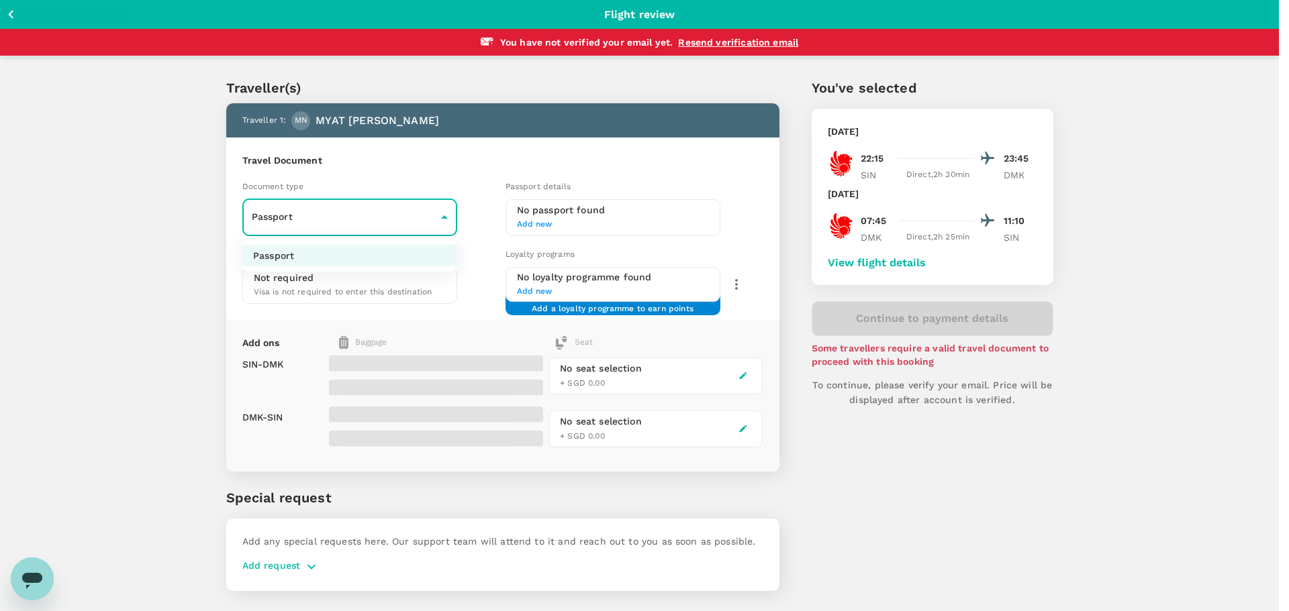
click at [309, 249] on li "Passport" at bounding box center [349, 255] width 215 height 21
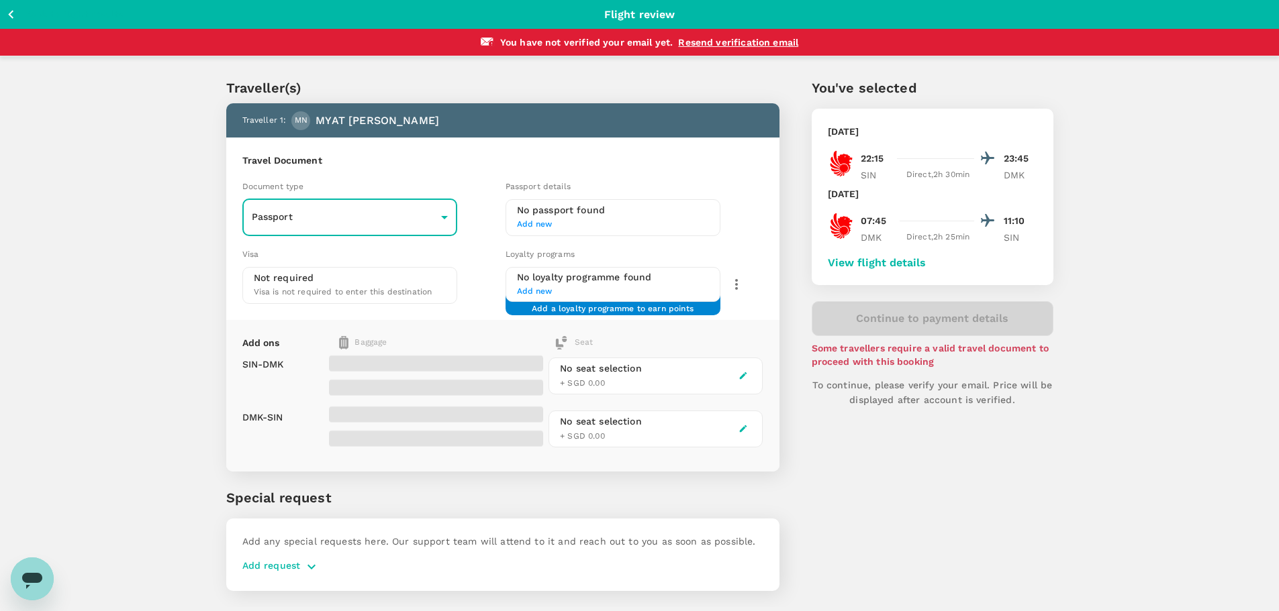
click at [993, 459] on div "You've selected [DATE] 22:15 23:45 SIN Direct , 2h 30min DMK [DATE] 07:45 11:10…" at bounding box center [916, 327] width 274 height 562
click at [1038, 438] on div "You've selected [DATE] 22:15 23:45 SIN Direct , 2h 30min DMK [DATE] 07:45 11:10…" at bounding box center [916, 327] width 274 height 562
click at [1137, 253] on div "Traveller(s) Traveller 1 : MN [PERSON_NAME] Travel Document Document type Passp…" at bounding box center [639, 331] width 1279 height 551
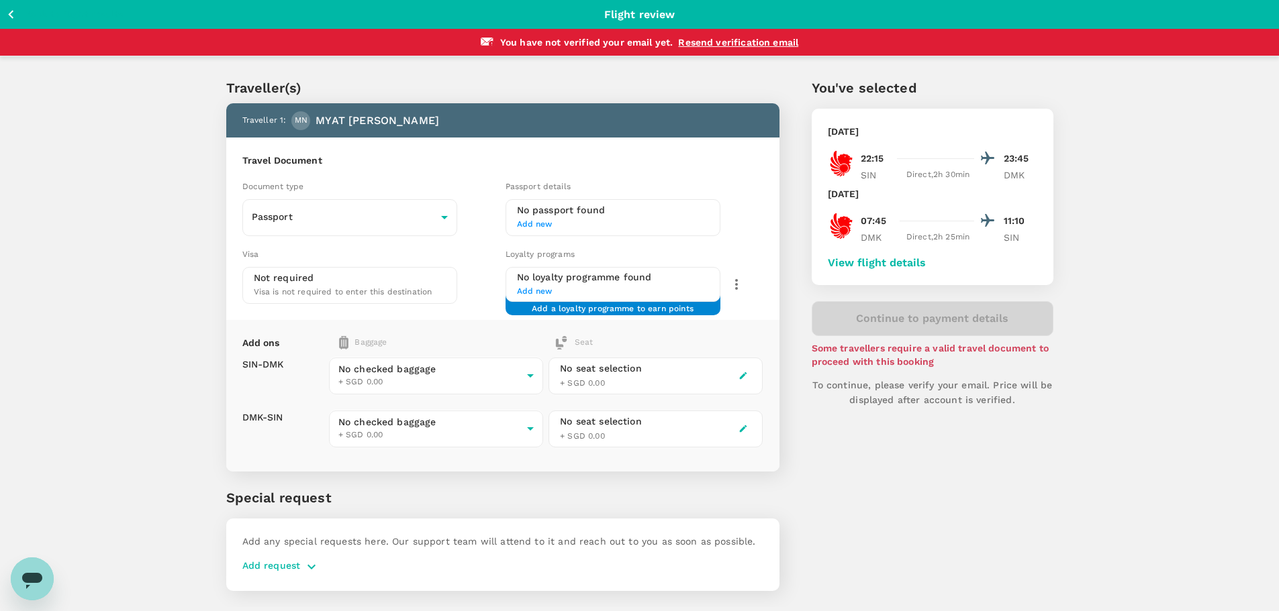
click at [883, 264] on button "View flight details" at bounding box center [877, 263] width 98 height 12
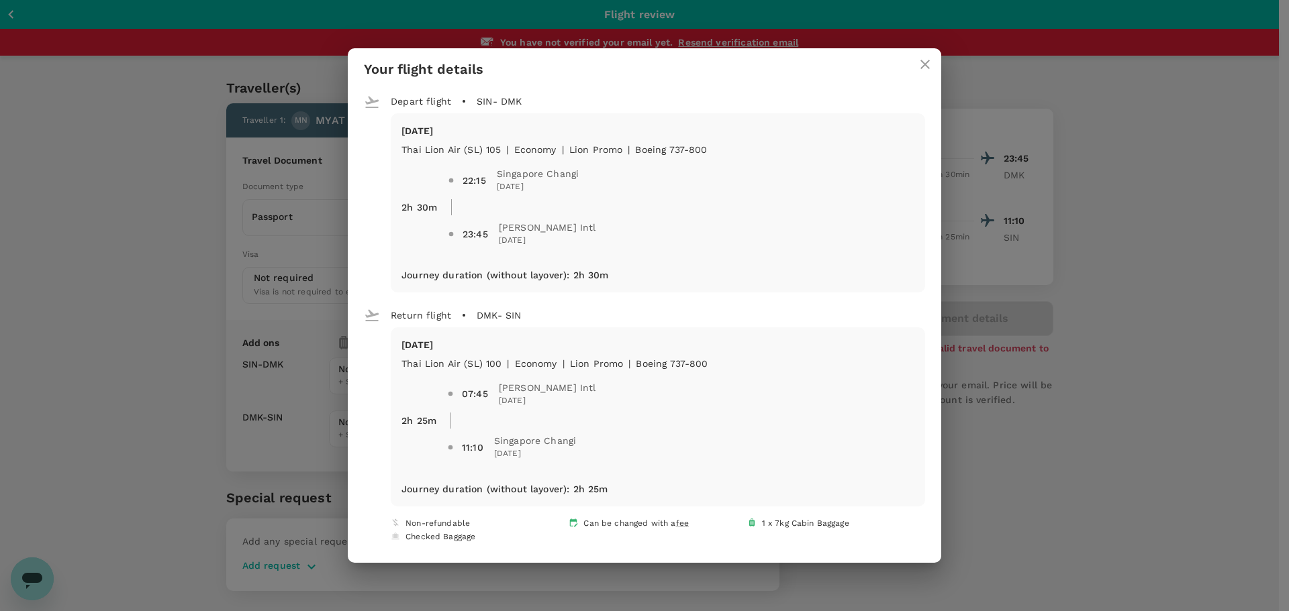
click at [922, 67] on icon "close" at bounding box center [925, 64] width 16 height 16
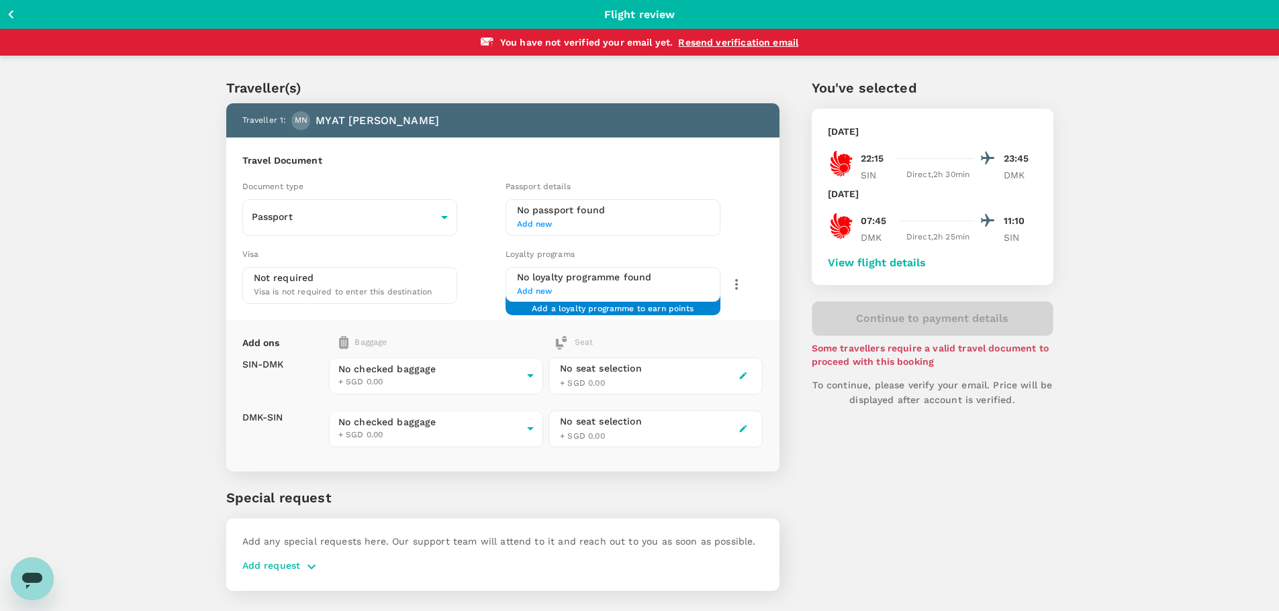
click at [1105, 164] on div "Traveller(s) Traveller 1 : MN [PERSON_NAME] Travel Document Document type Passp…" at bounding box center [639, 331] width 1279 height 551
click at [9, 17] on icon "button" at bounding box center [11, 14] width 17 height 17
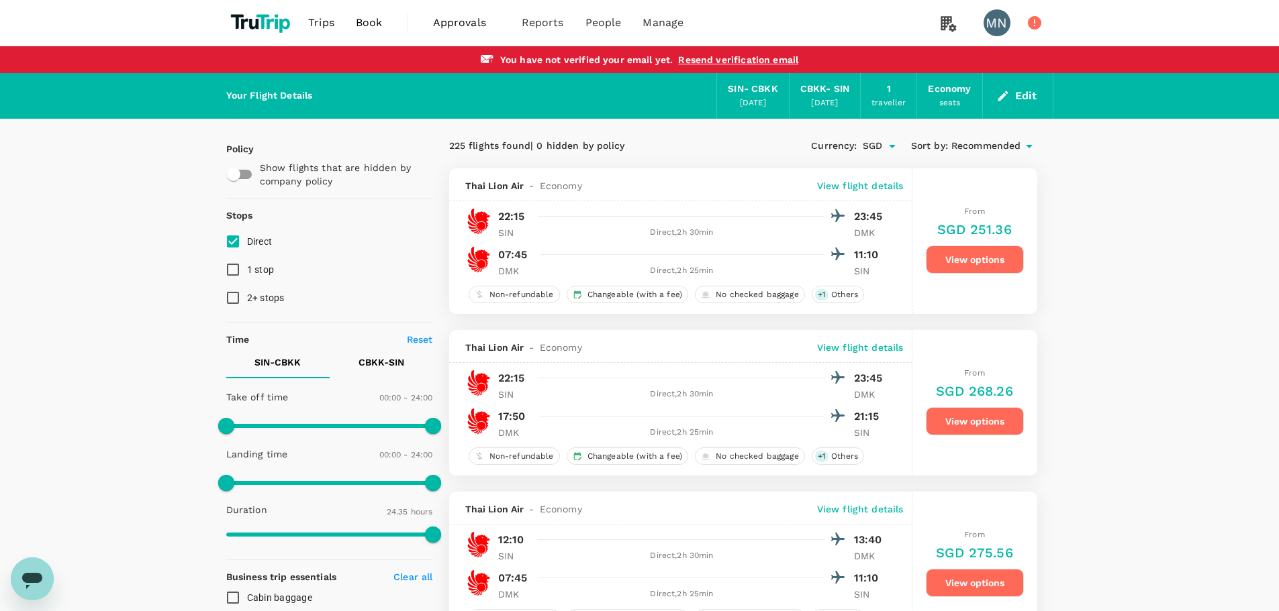
click at [1015, 96] on button "Edit" at bounding box center [1017, 95] width 48 height 21
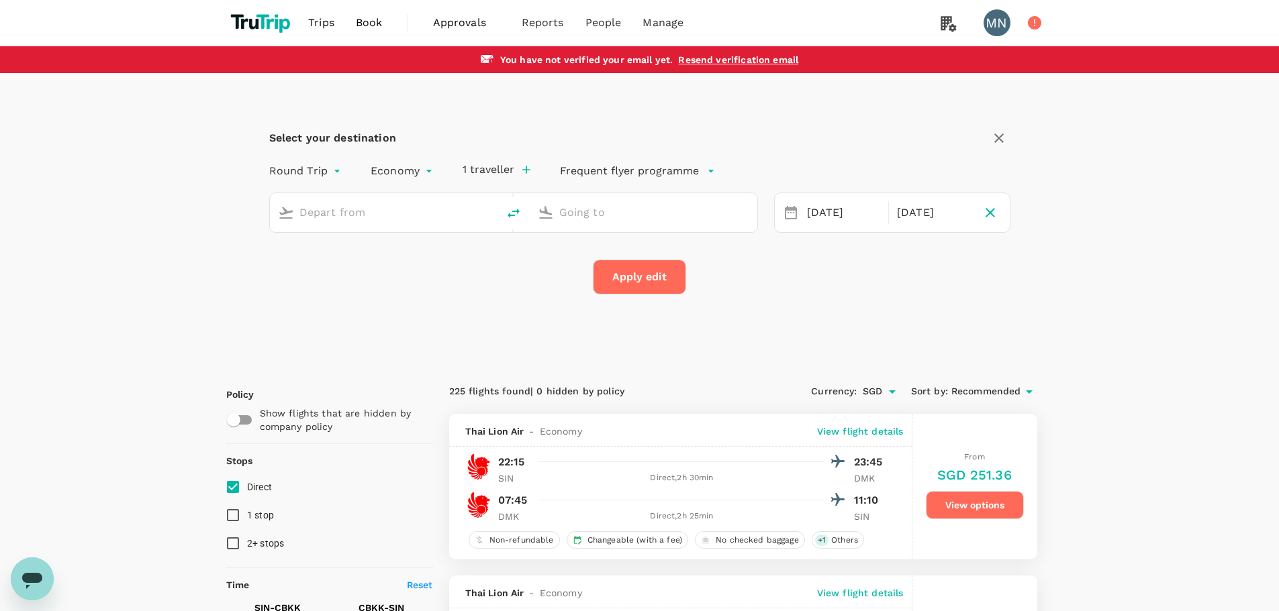
type input "Singapore Changi (SIN)"
type input "[GEOGRAPHIC_DATA], [GEOGRAPHIC_DATA] (any)"
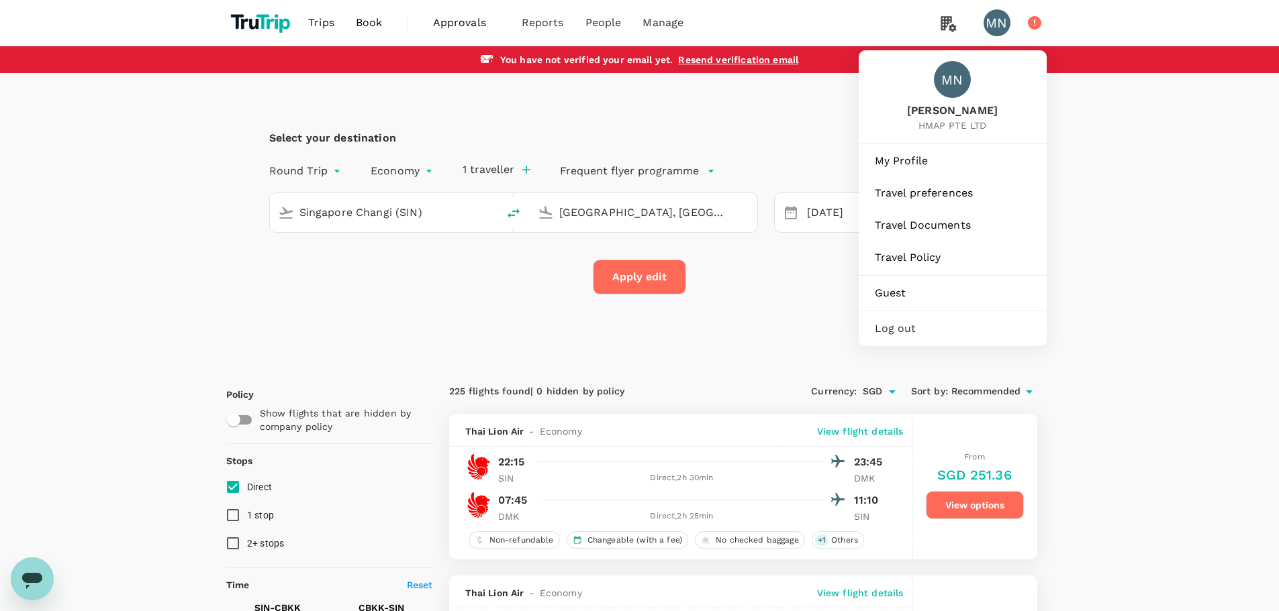
click at [996, 21] on div "MN" at bounding box center [996, 22] width 27 height 27
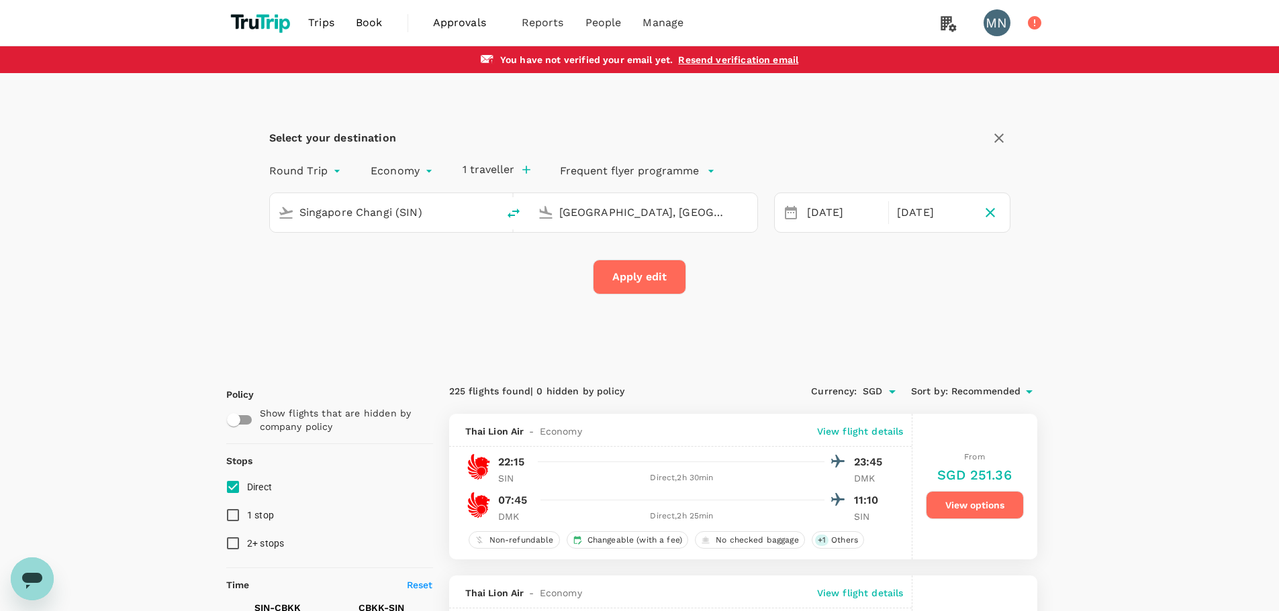
click at [995, 21] on div "MN" at bounding box center [996, 22] width 27 height 27
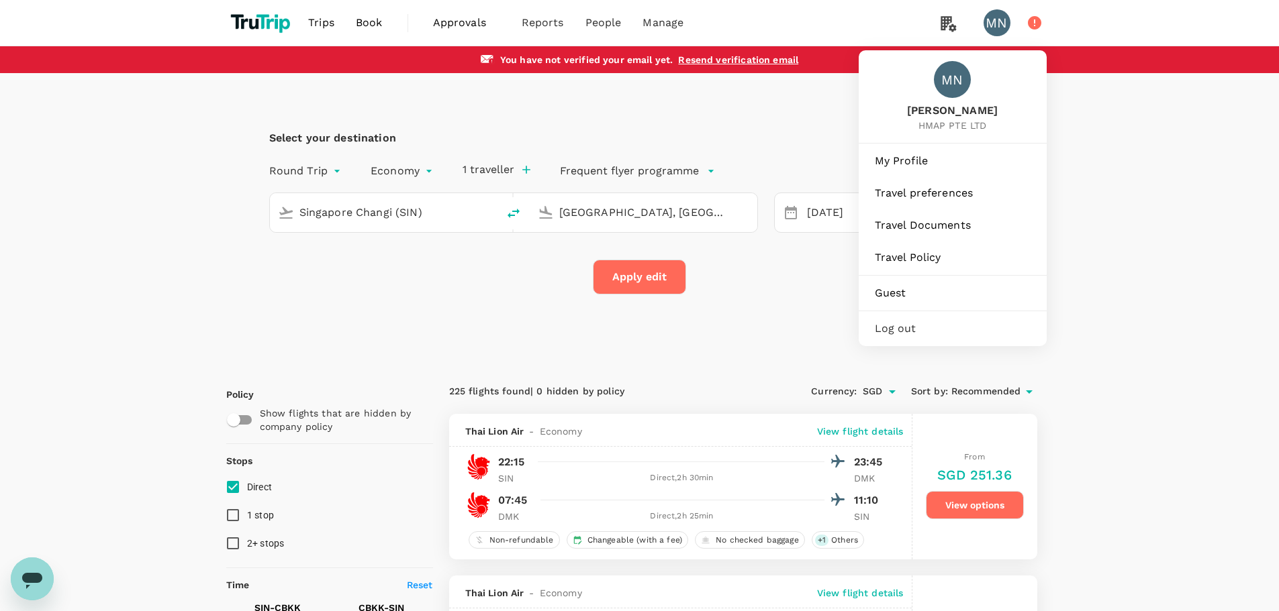
click at [955, 95] on div "MN" at bounding box center [952, 79] width 37 height 37
click at [905, 162] on span "My Profile" at bounding box center [953, 161] width 156 height 16
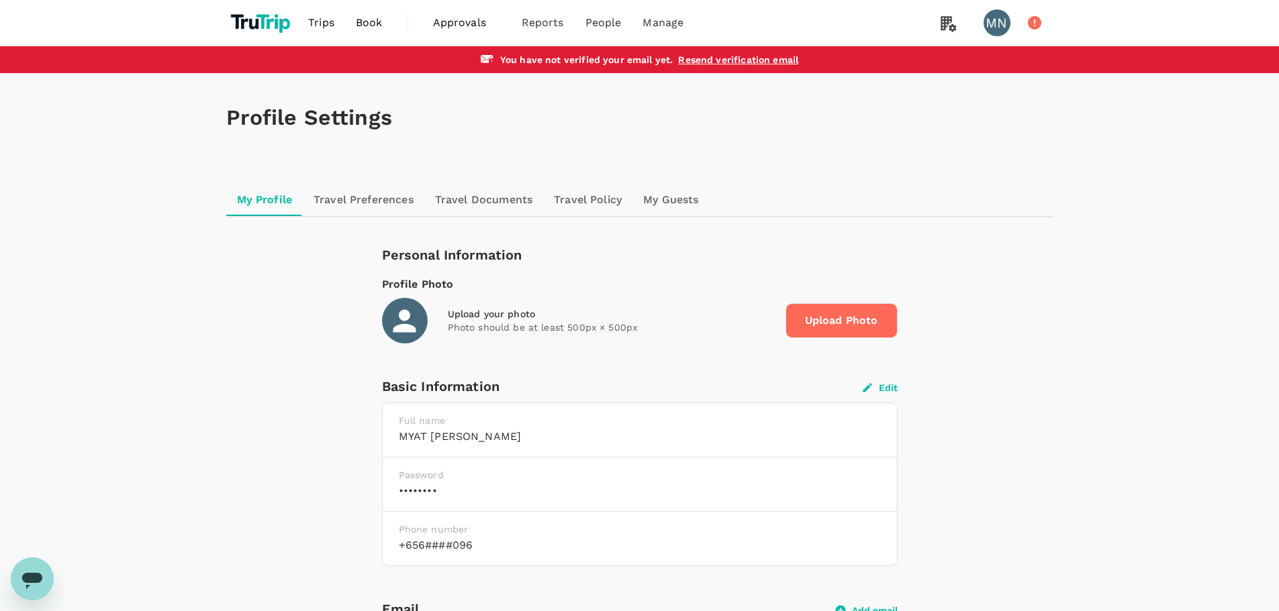
click at [873, 387] on icon "button" at bounding box center [867, 388] width 12 height 12
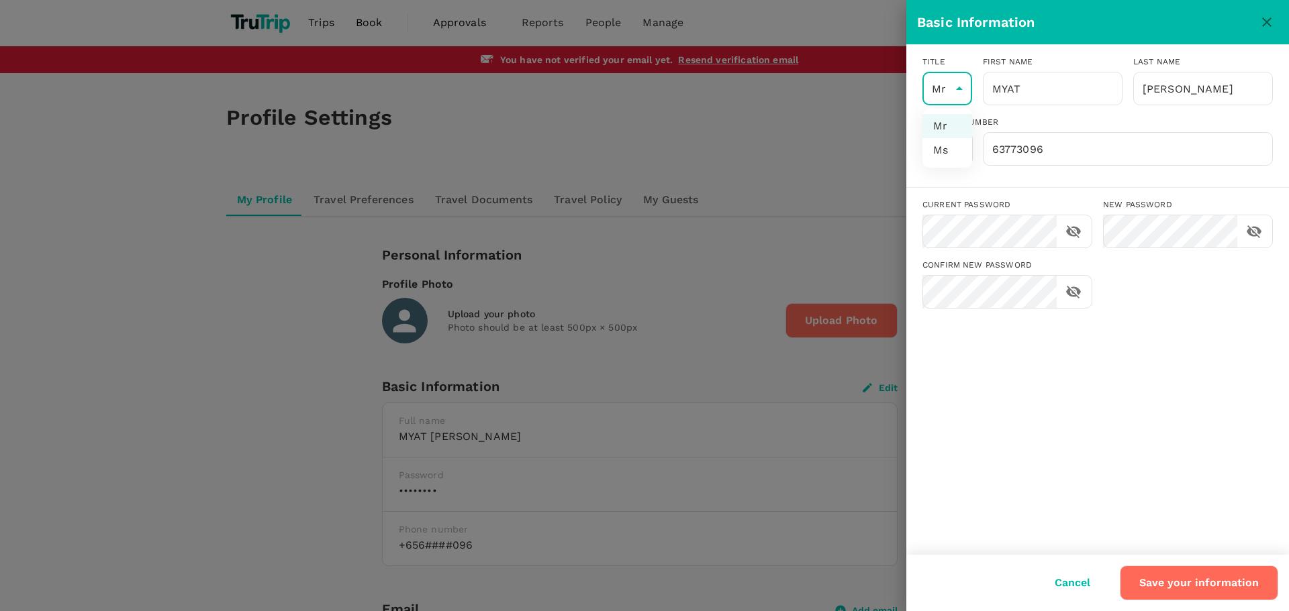
click at [946, 148] on li "Ms" at bounding box center [947, 150] width 50 height 24
type input "Ms"
click at [1079, 584] on button "Cancel" at bounding box center [1072, 583] width 73 height 34
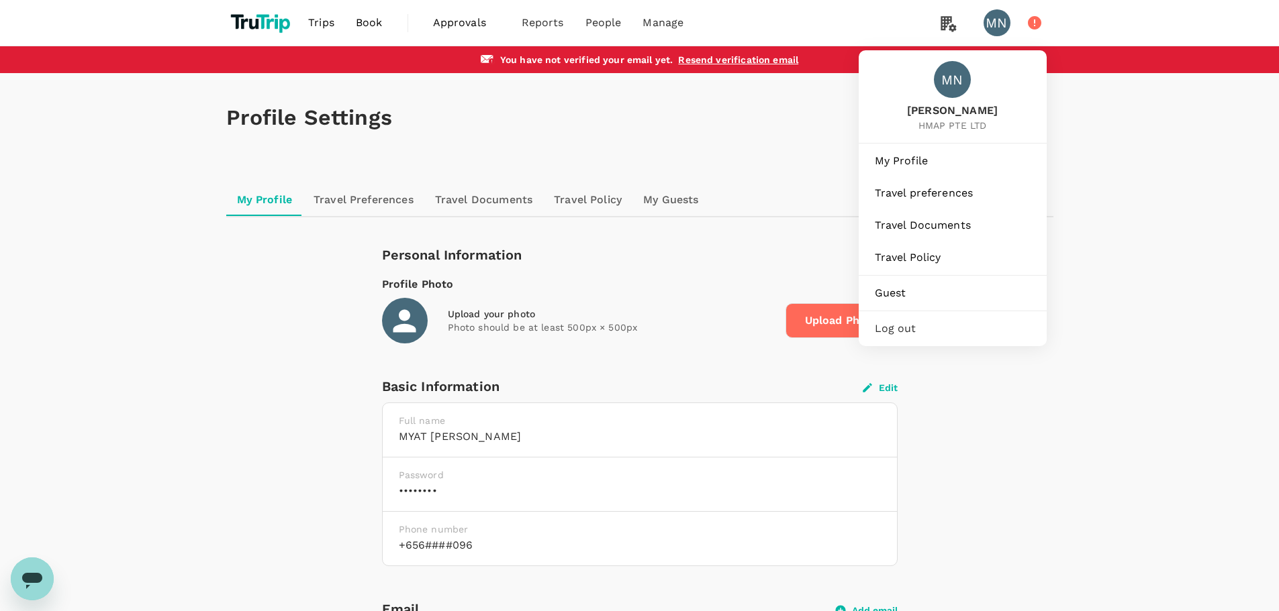
click at [1001, 26] on div "MN" at bounding box center [996, 22] width 27 height 27
click at [990, 23] on div "MN" at bounding box center [996, 22] width 27 height 27
click at [997, 27] on div "MN" at bounding box center [996, 22] width 27 height 27
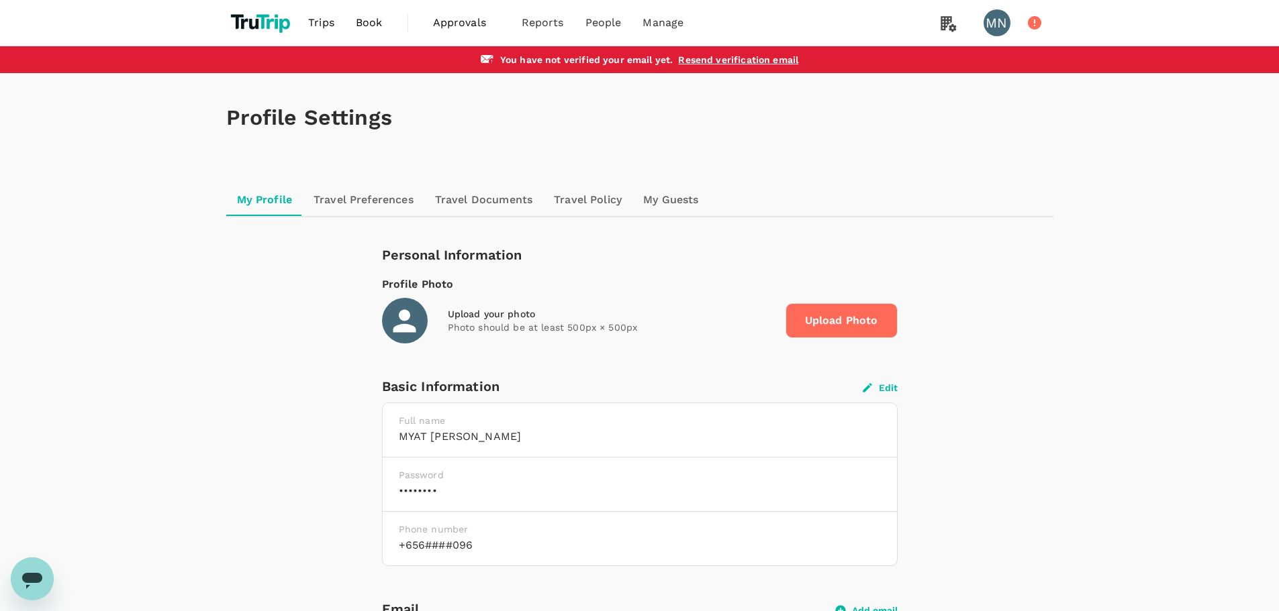
click at [997, 27] on div "MN" at bounding box center [996, 22] width 27 height 27
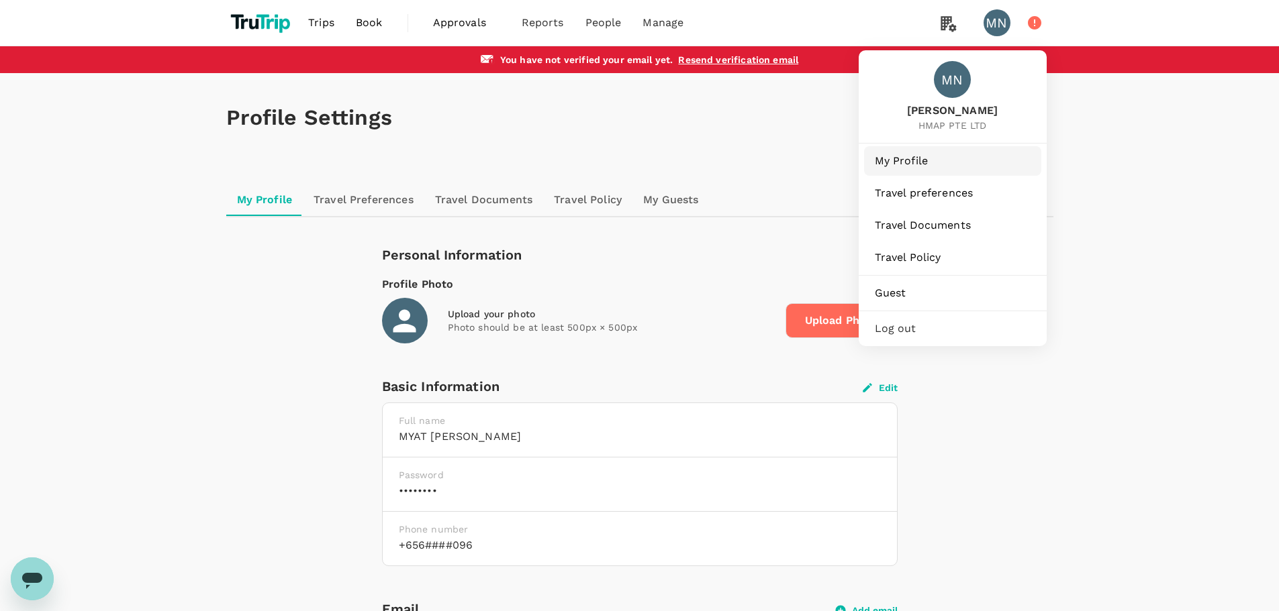
click at [903, 160] on span "My Profile" at bounding box center [953, 161] width 156 height 16
click at [911, 158] on span "My Profile" at bounding box center [953, 161] width 156 height 16
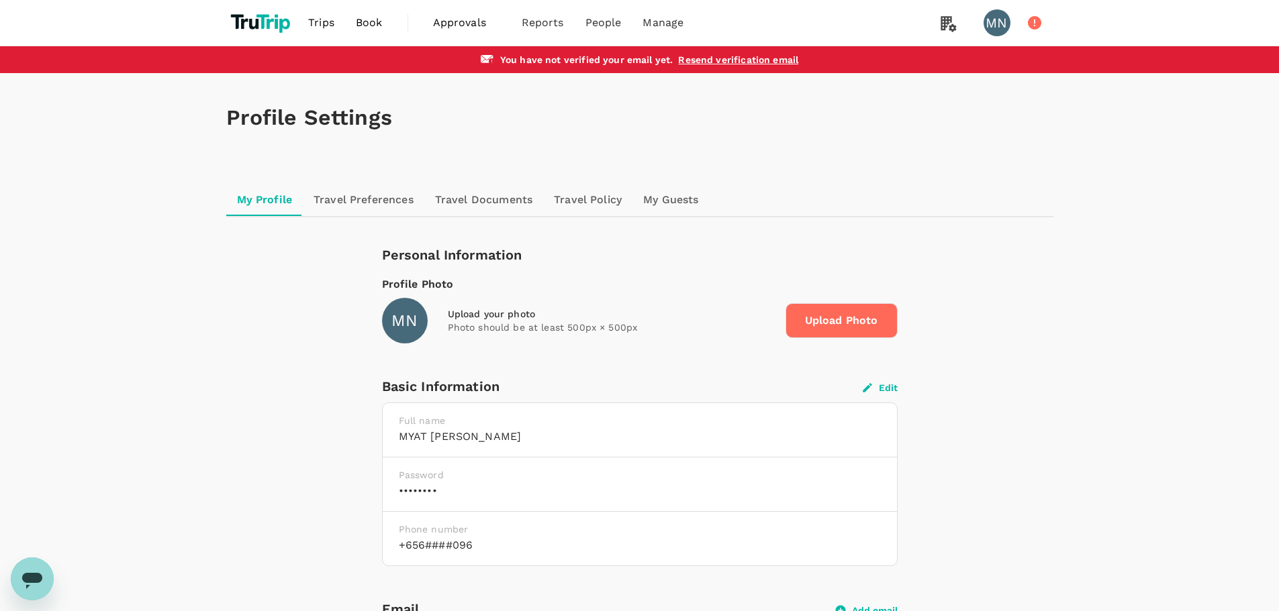
click at [887, 390] on button "Edit" at bounding box center [879, 388] width 35 height 12
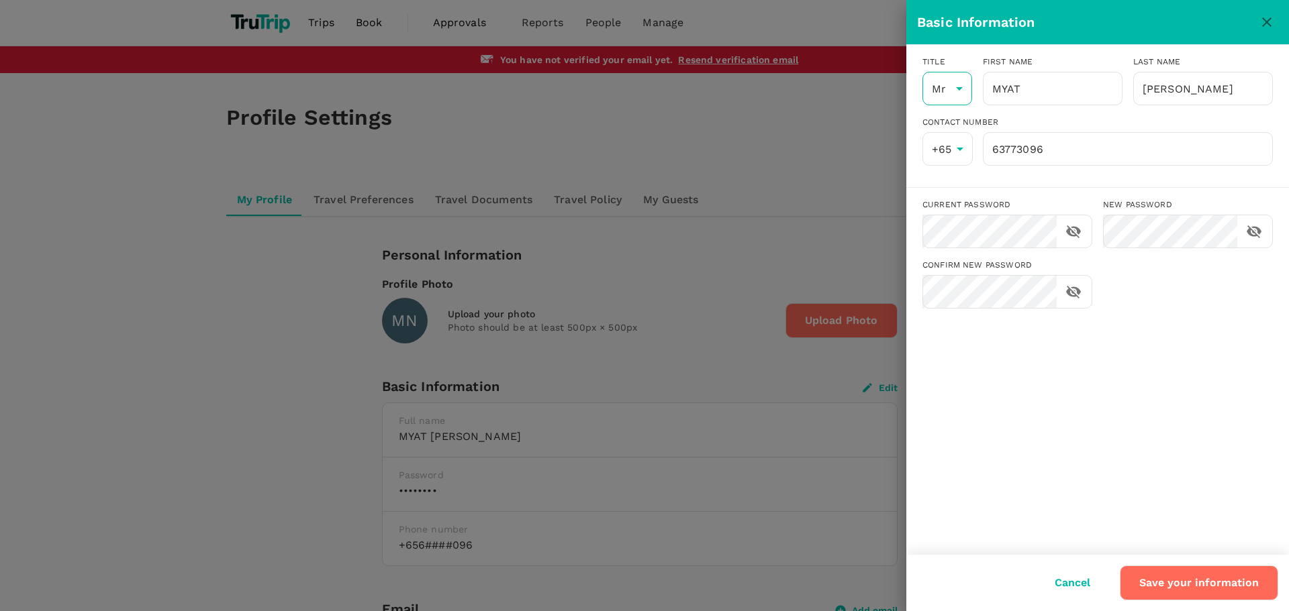
click at [942, 144] on li "Ms" at bounding box center [947, 150] width 50 height 24
type input "Ms"
click at [1171, 589] on button "Save your information" at bounding box center [1199, 583] width 158 height 35
click at [1265, 20] on icon "close" at bounding box center [1266, 21] width 9 height 9
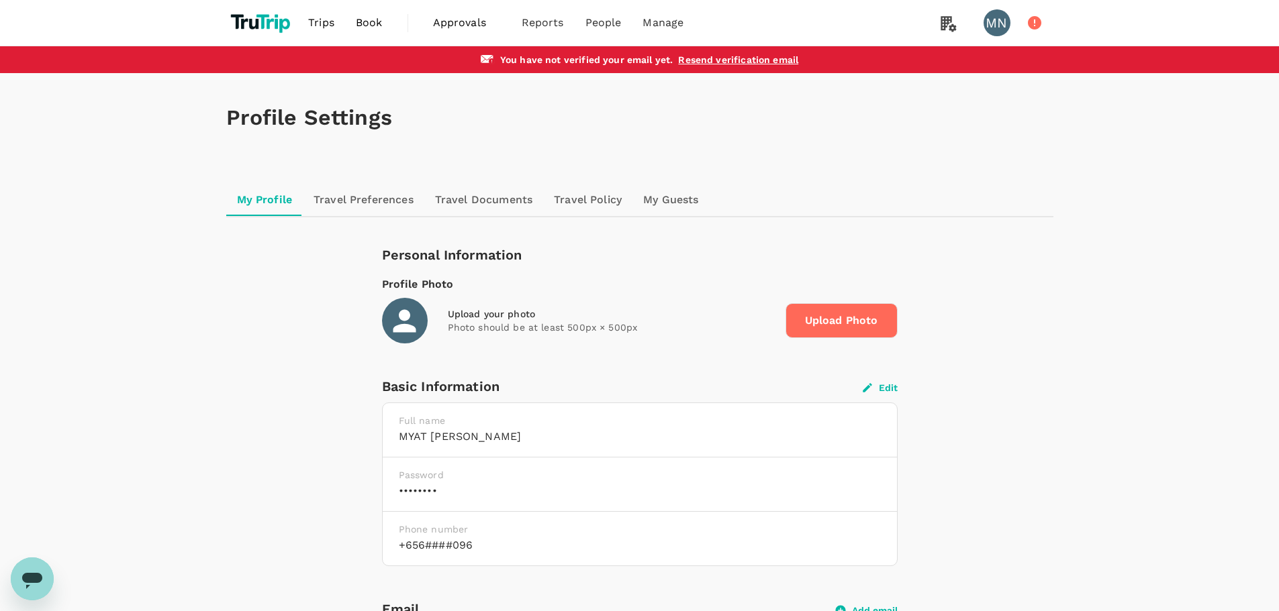
click at [1035, 200] on div "My Profile Travel Preferences Travel Documents Travel Policy My Guests" at bounding box center [639, 200] width 827 height 32
click at [448, 21] on span "Approvals" at bounding box center [466, 23] width 67 height 16
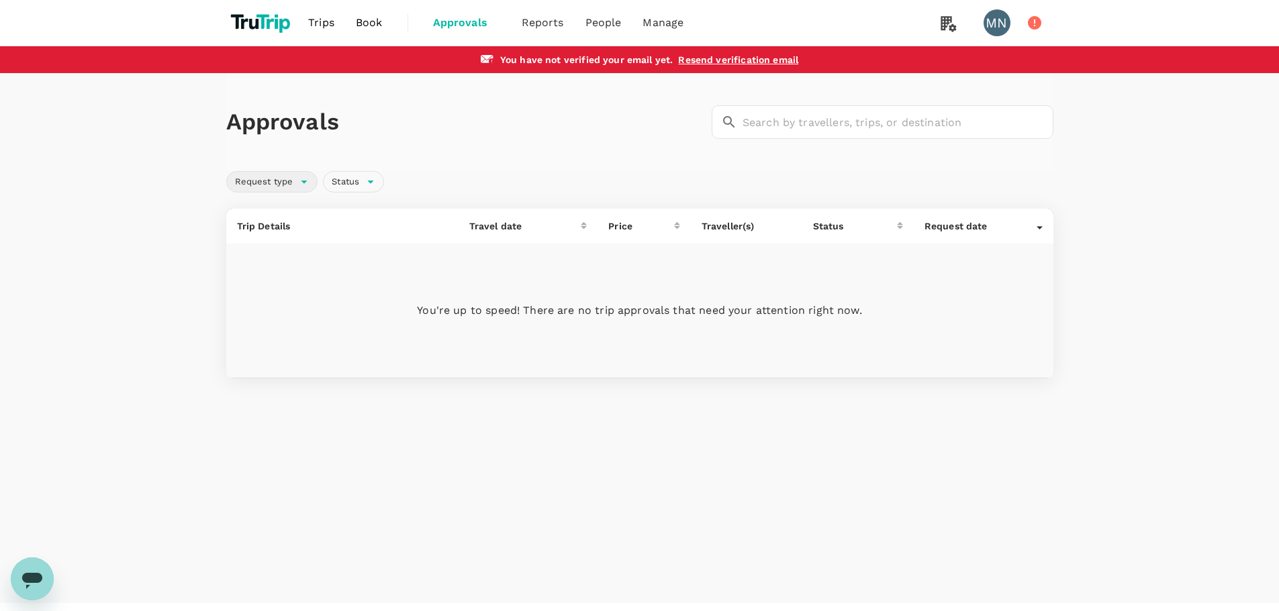
click at [302, 182] on div "Request type" at bounding box center [272, 181] width 92 height 21
click at [247, 210] on input "Flight" at bounding box center [244, 212] width 28 height 28
checkbox input "true"
click at [247, 330] on input "Select all" at bounding box center [244, 331] width 28 height 28
checkbox input "true"
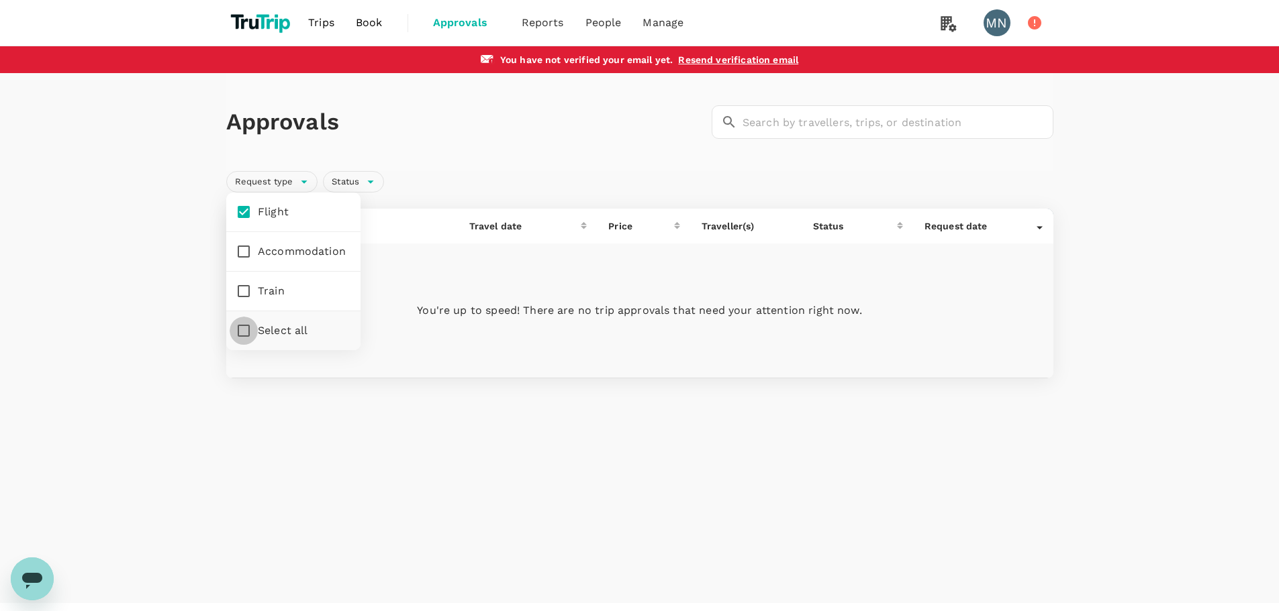
checkbox input "true"
click at [243, 213] on input "Flight" at bounding box center [244, 212] width 28 height 28
checkbox input "false"
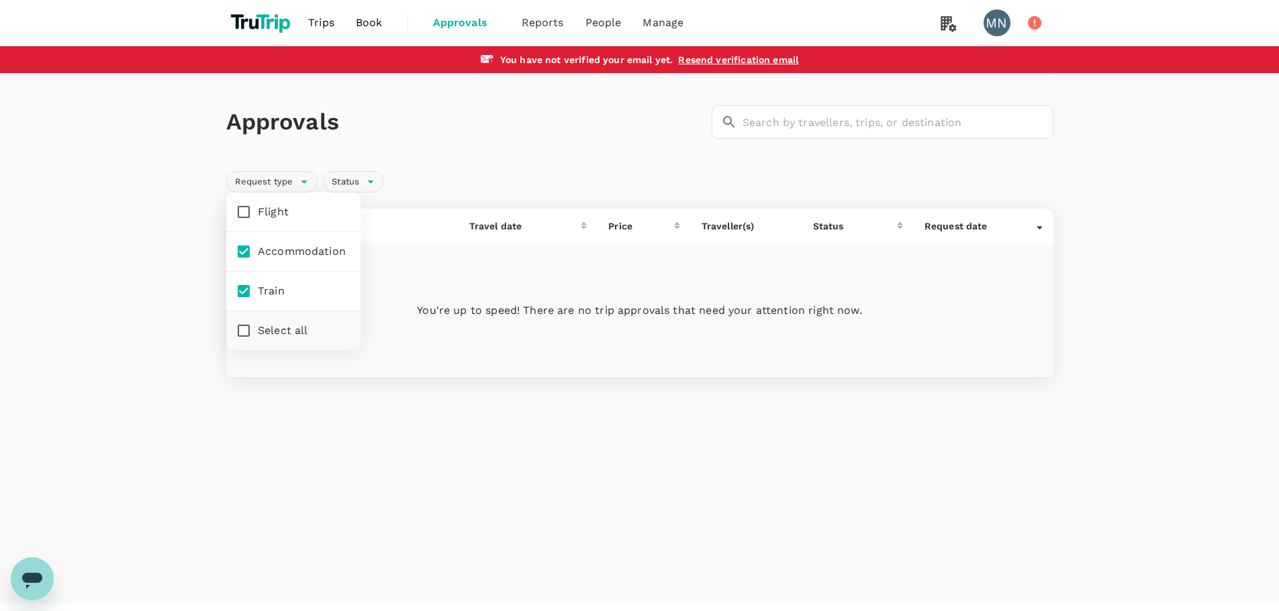
click at [535, 151] on div "Approvals ​ ​" at bounding box center [639, 122] width 827 height 98
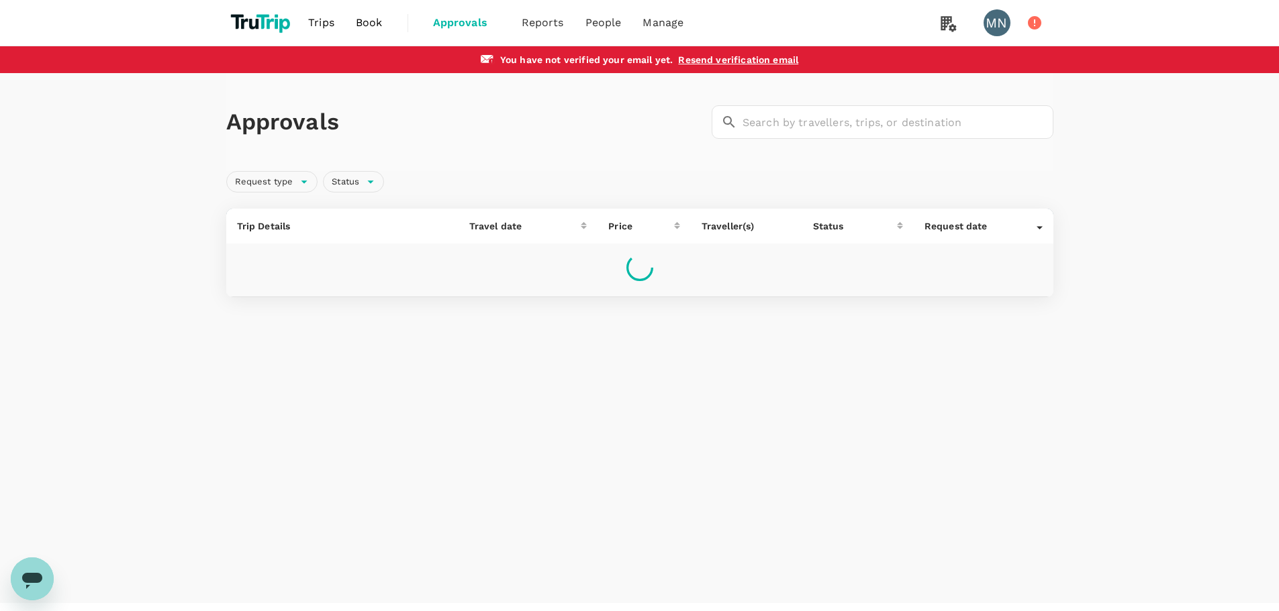
click at [558, 144] on div "Approvals ​ ​" at bounding box center [639, 122] width 827 height 98
click at [1122, 285] on div "Approvals ​ ​ Request type Status Trip Details Travel date Price Traveller(s) S…" at bounding box center [639, 231] width 1279 height 316
click at [813, 431] on div "Approvals ​ ​ Request type Status Trip Details Travel date Price Traveller(s) S…" at bounding box center [639, 338] width 1279 height 530
click at [836, 389] on div "Approvals ​ ​ Request type Status Trip Details Travel date Price Traveller(s) S…" at bounding box center [639, 338] width 1279 height 530
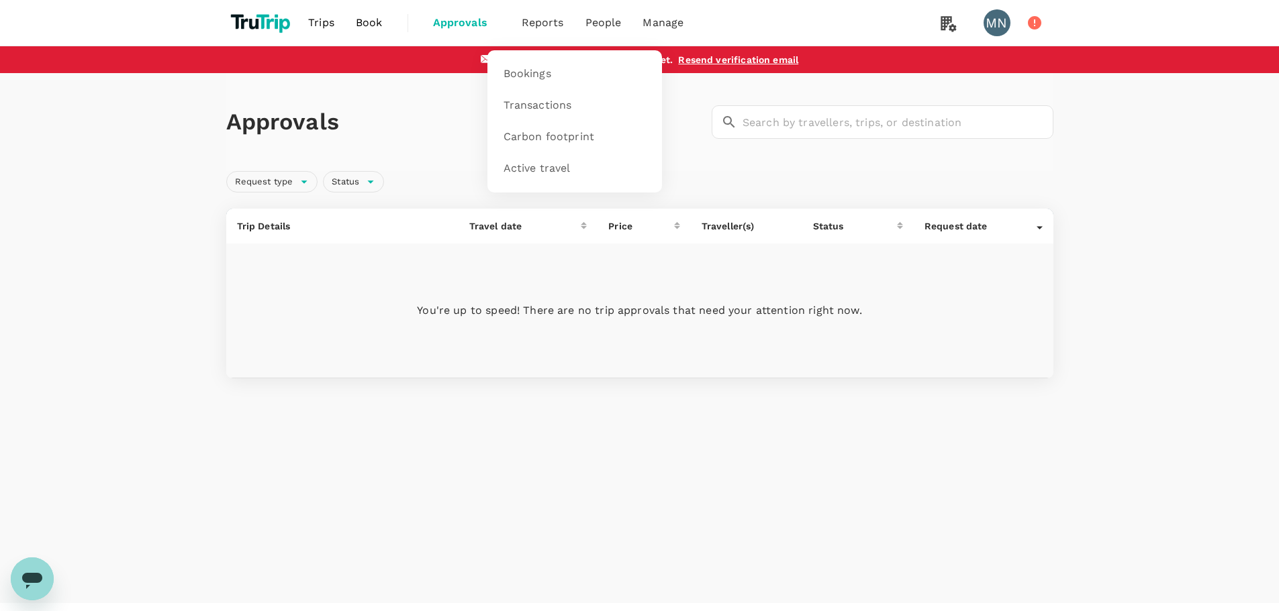
click at [552, 25] on span "Reports" at bounding box center [543, 23] width 42 height 16
click at [573, 105] on span "Groups" at bounding box center [579, 105] width 39 height 15
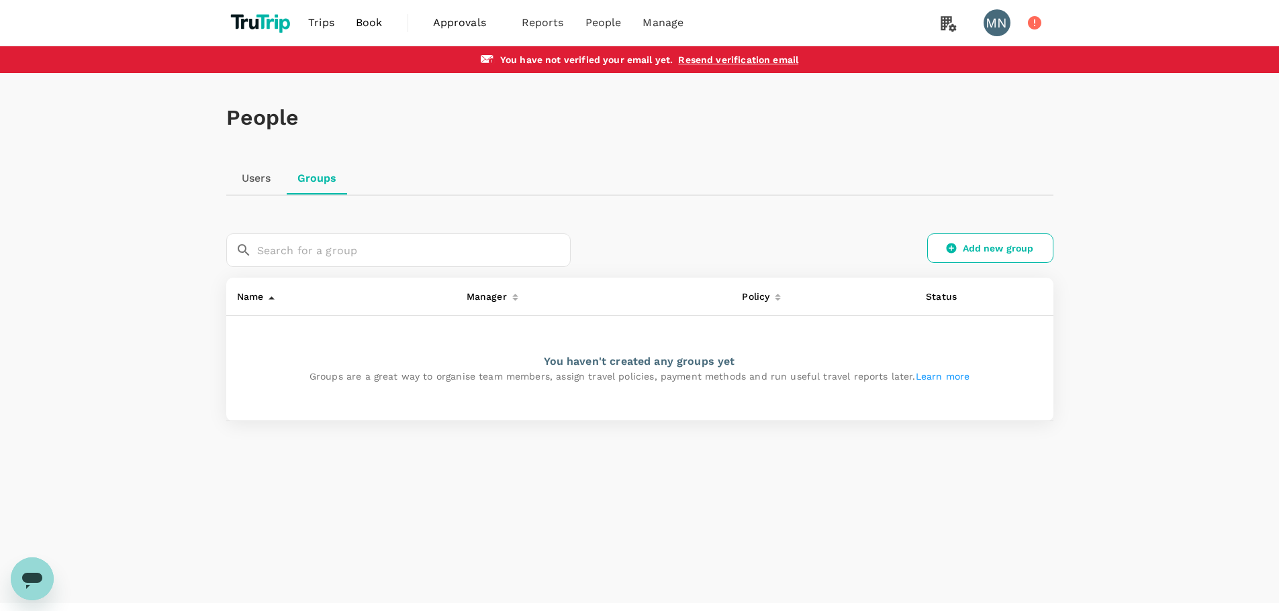
click at [515, 301] on icon at bounding box center [515, 299] width 6 height 3
click at [515, 301] on div at bounding box center [512, 293] width 11 height 21
click at [562, 510] on div "People Users Groups ​ ​ Add new group Name Manager Policy Status You haven't cr…" at bounding box center [639, 338] width 1279 height 530
click at [1179, 192] on div "People Users Groups ​ ​ Add new group Name Manager Policy Status You haven't cr…" at bounding box center [639, 338] width 1279 height 530
click at [586, 509] on div "People Users Groups ​ ​ Add new group Name Manager Policy Status You haven't cr…" at bounding box center [639, 338] width 1279 height 530
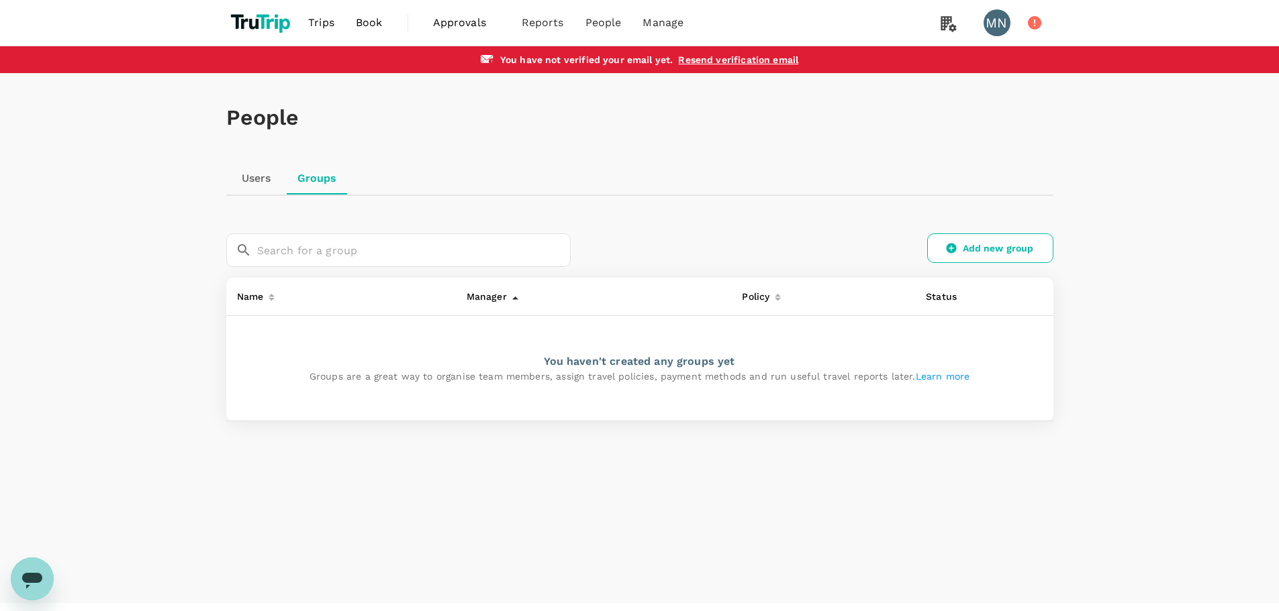
click at [592, 500] on div "People Users Groups ​ ​ Add new group Name Manager Policy Status You haven't cr…" at bounding box center [639, 338] width 1279 height 530
click at [486, 513] on div "People Users Groups ​ ​ Add new group Name Manager Policy Status You haven't cr…" at bounding box center [639, 338] width 1279 height 530
click at [673, 26] on span "Manage" at bounding box center [662, 23] width 41 height 16
click at [661, 71] on span "Payment methods" at bounding box center [671, 73] width 97 height 15
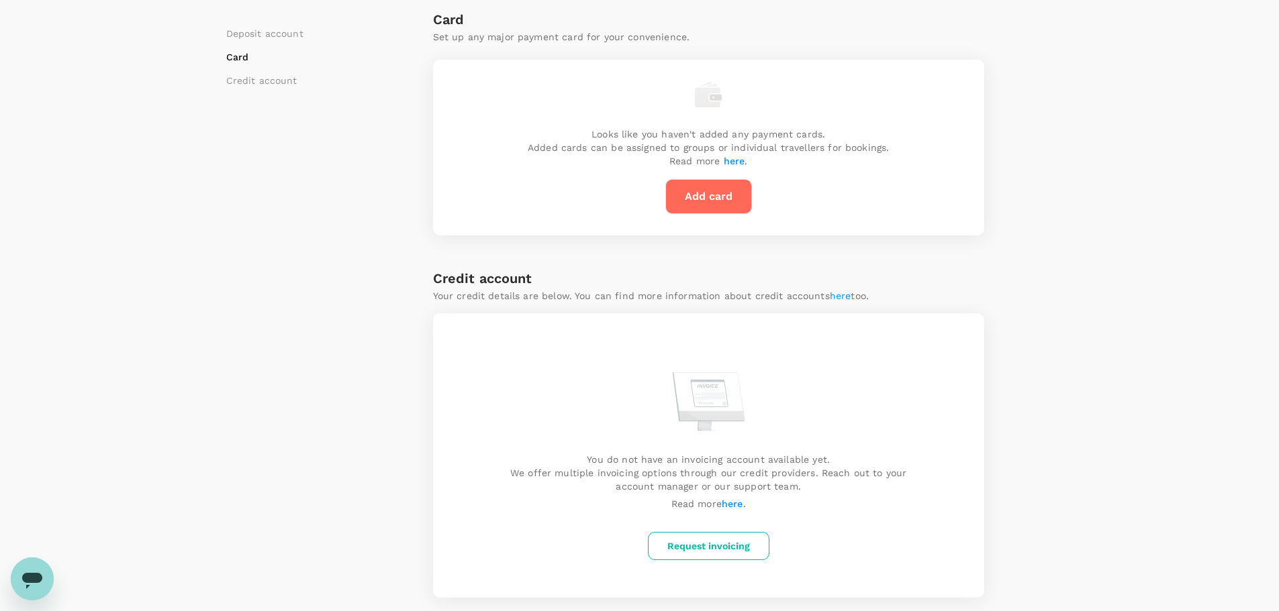
scroll to position [348, 0]
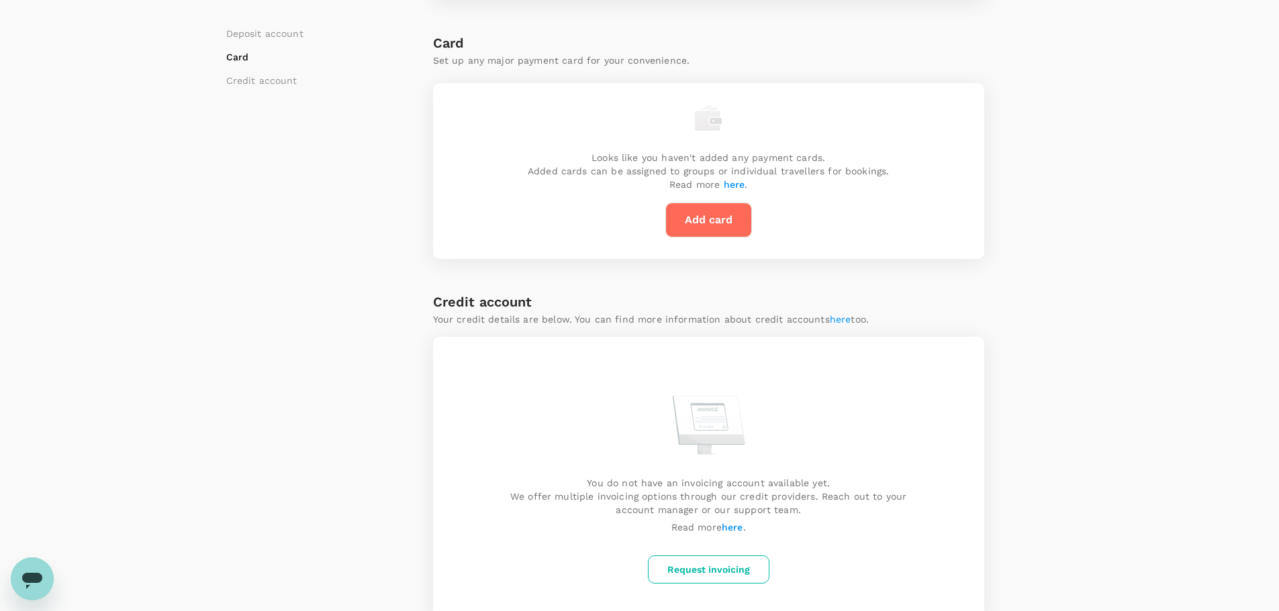
click at [734, 567] on button "Request invoicing" at bounding box center [708, 570] width 121 height 28
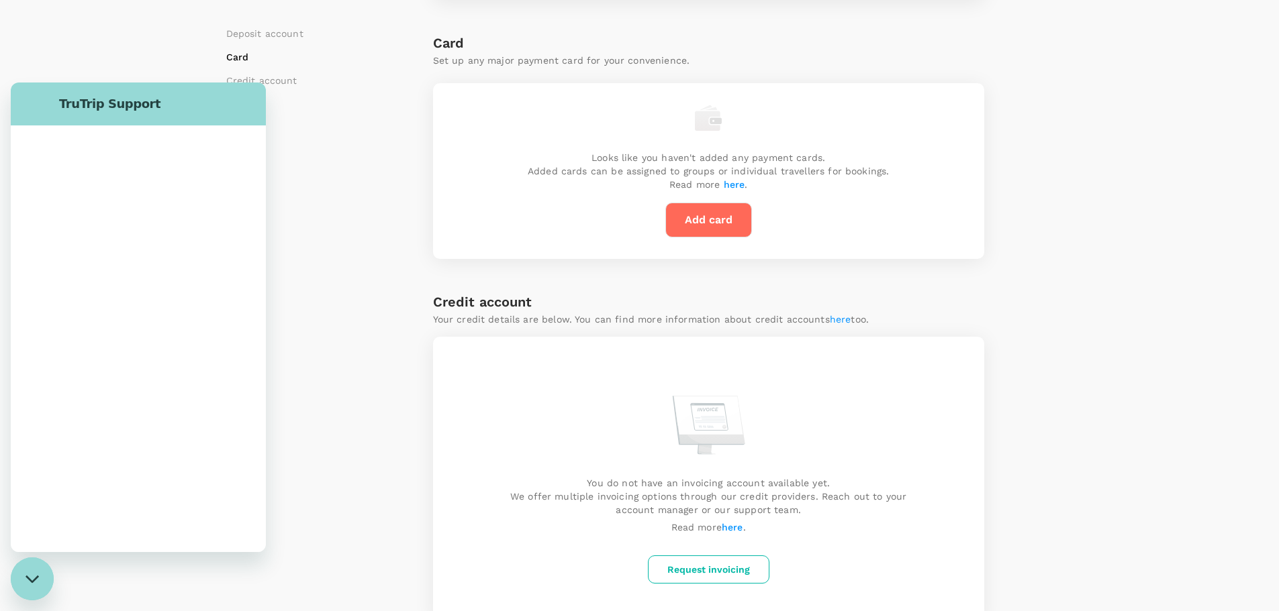
scroll to position [0, 0]
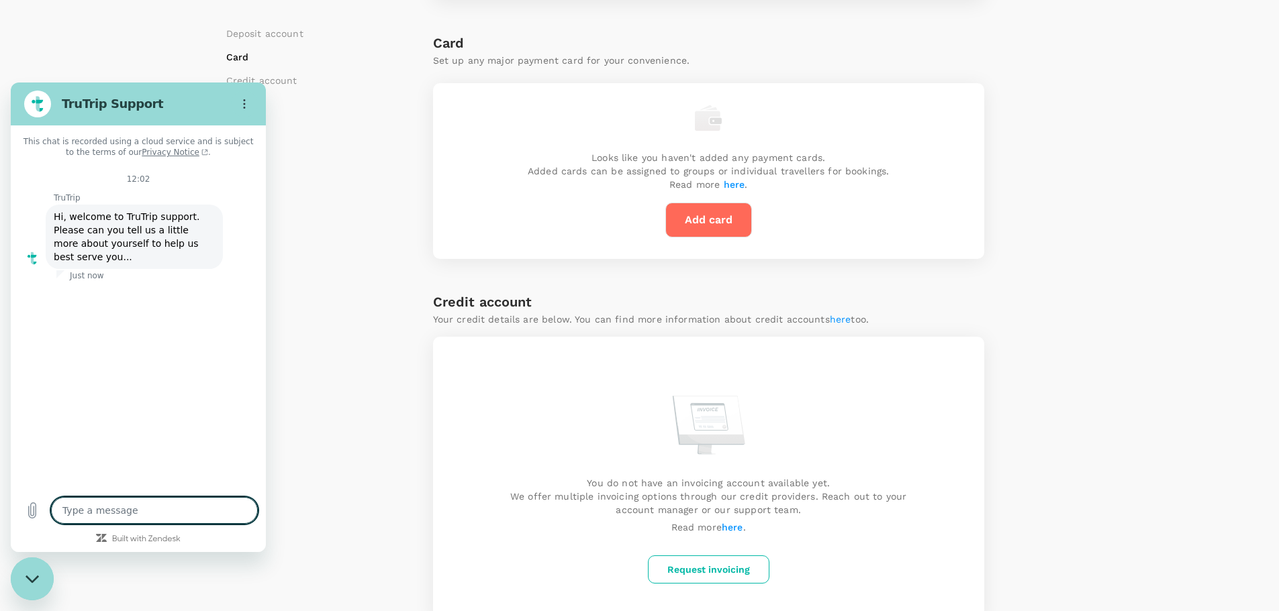
type textarea "x"
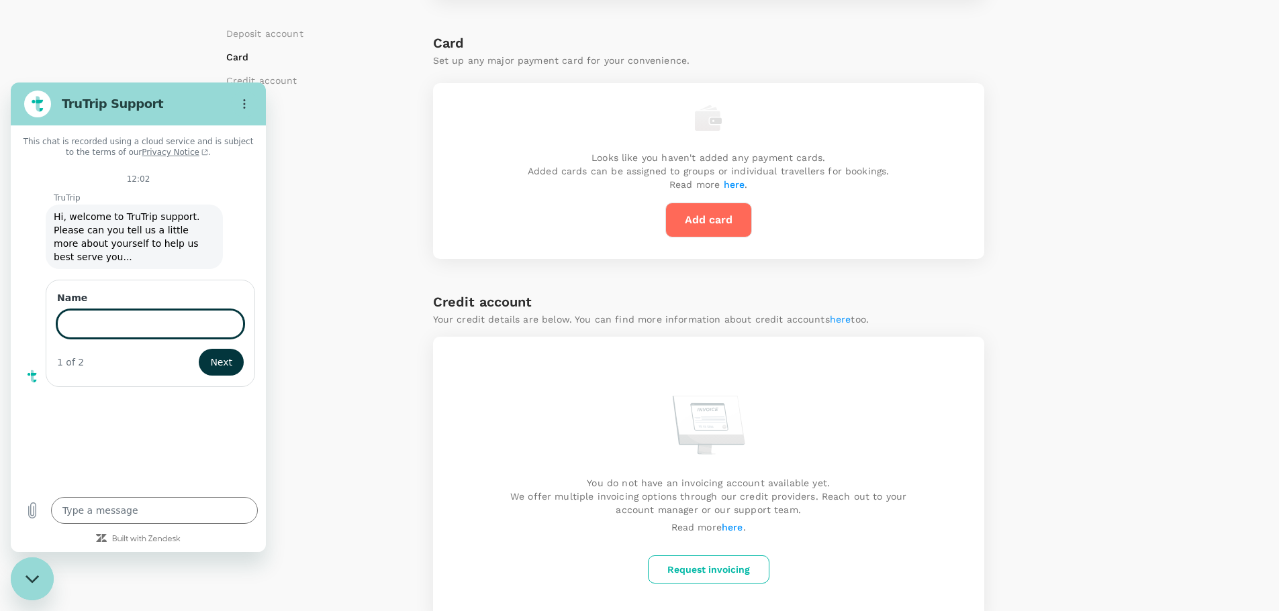
click at [336, 286] on div "Add a payment method for your subscription Free trial ends on [DATE] . Enable s…" at bounding box center [329, 217] width 207 height 807
click at [341, 283] on div "Add a payment method for your subscription Free trial ends on [DATE] . Enable s…" at bounding box center [329, 217] width 207 height 807
click at [319, 266] on div "Add a payment method for your subscription Free trial ends on [DATE] . Enable s…" at bounding box center [329, 217] width 207 height 807
click at [319, 313] on div "Add a payment method for your subscription Free trial ends on [DATE] . Enable s…" at bounding box center [329, 217] width 207 height 807
click at [1081, 293] on div "Payment methods Add a payment method for your subscription Free trial ends on […" at bounding box center [639, 184] width 1279 height 918
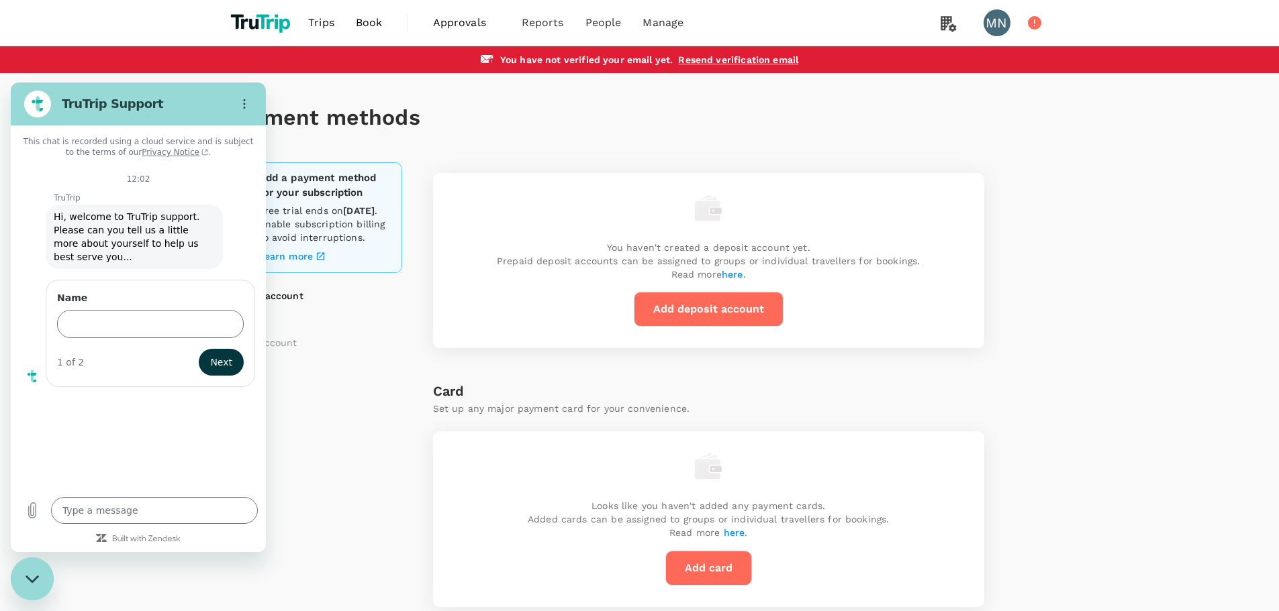
click at [1077, 236] on div "Payment methods Add a payment method for your subscription Free trial ends on […" at bounding box center [639, 532] width 1279 height 918
click at [585, 154] on div "Payment methods" at bounding box center [639, 117] width 827 height 89
click at [703, 129] on h1 "Payment methods" at bounding box center [639, 117] width 827 height 25
click at [430, 107] on h1 "Payment methods" at bounding box center [639, 117] width 827 height 25
click at [245, 106] on icon "Options menu" at bounding box center [244, 104] width 11 height 11
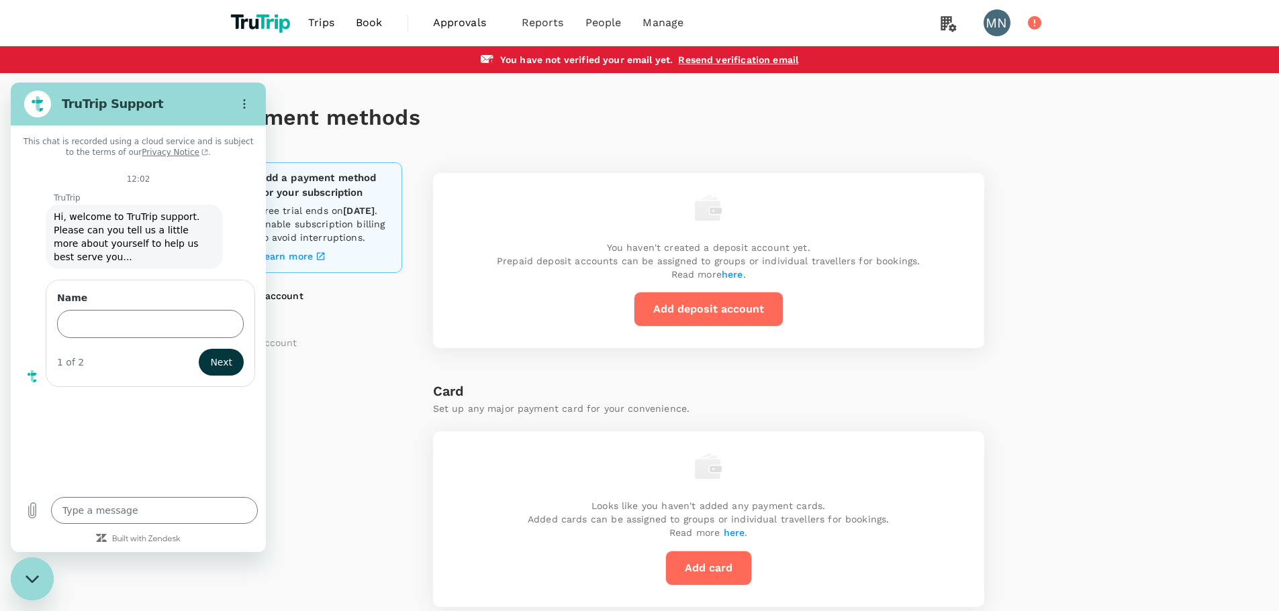
click at [495, 122] on h1 "Payment methods" at bounding box center [639, 117] width 827 height 25
click at [1083, 276] on div "Payment methods Add a payment method for your subscription Free trial ends on […" at bounding box center [639, 532] width 1279 height 918
click at [1045, 271] on div "Add a payment method for your subscription Free trial ends on [DATE] . Enable s…" at bounding box center [639, 565] width 827 height 807
click at [177, 509] on textarea at bounding box center [154, 510] width 207 height 27
type textarea "H"
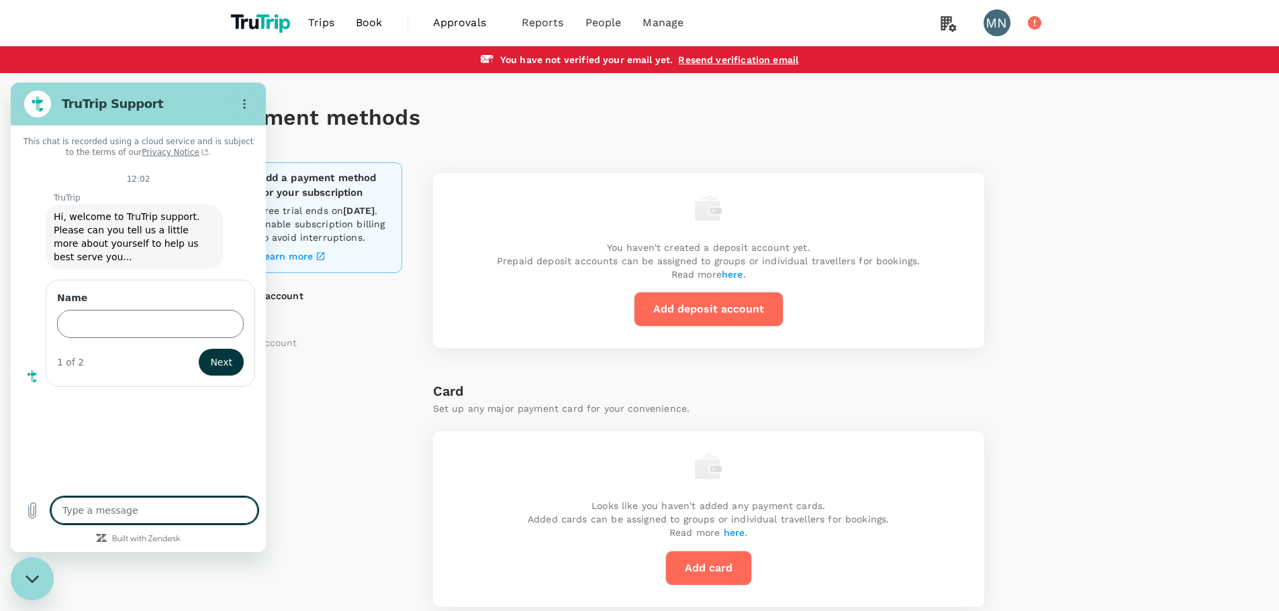
type textarea "x"
type textarea "Hi"
type textarea "x"
type textarea "Hi"
type textarea "x"
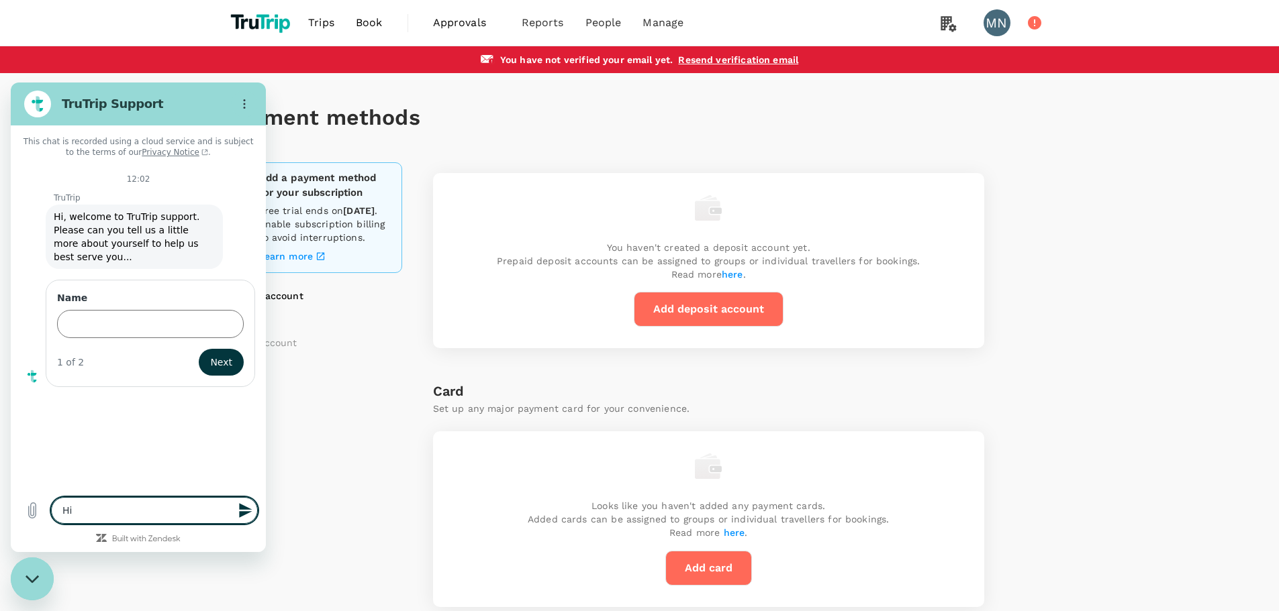
type textarea "Hi"
type textarea "x"
type textarea "H"
type textarea "x"
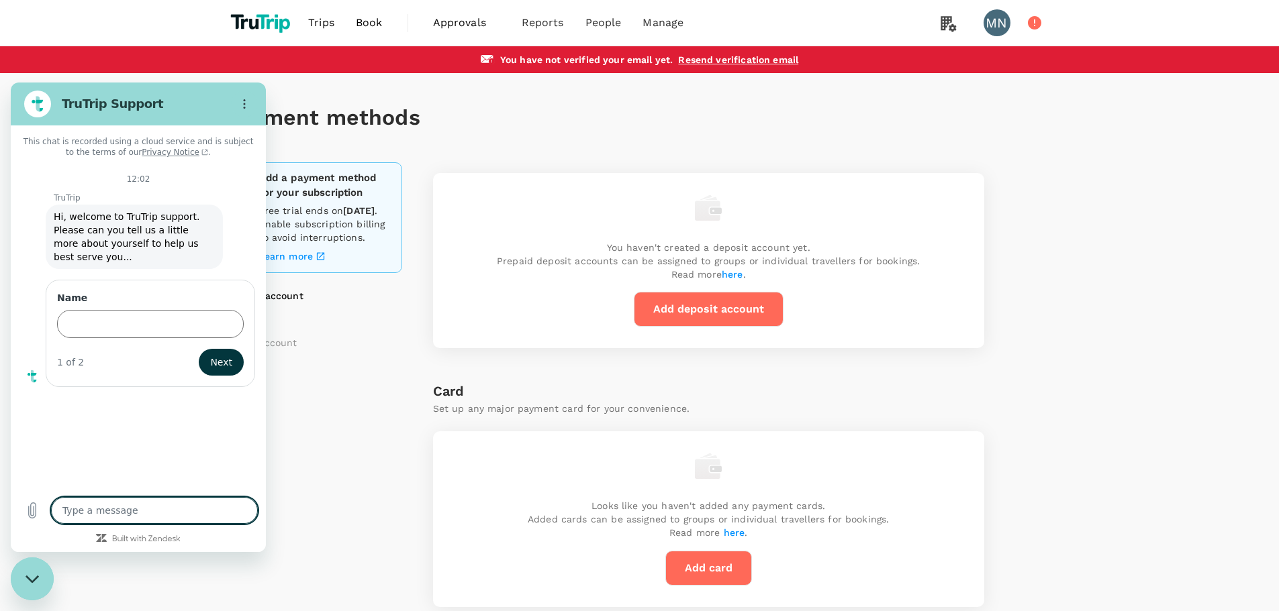
type textarea "H"
type textarea "x"
type textarea "Hi"
type textarea "x"
type textarea "Hi"
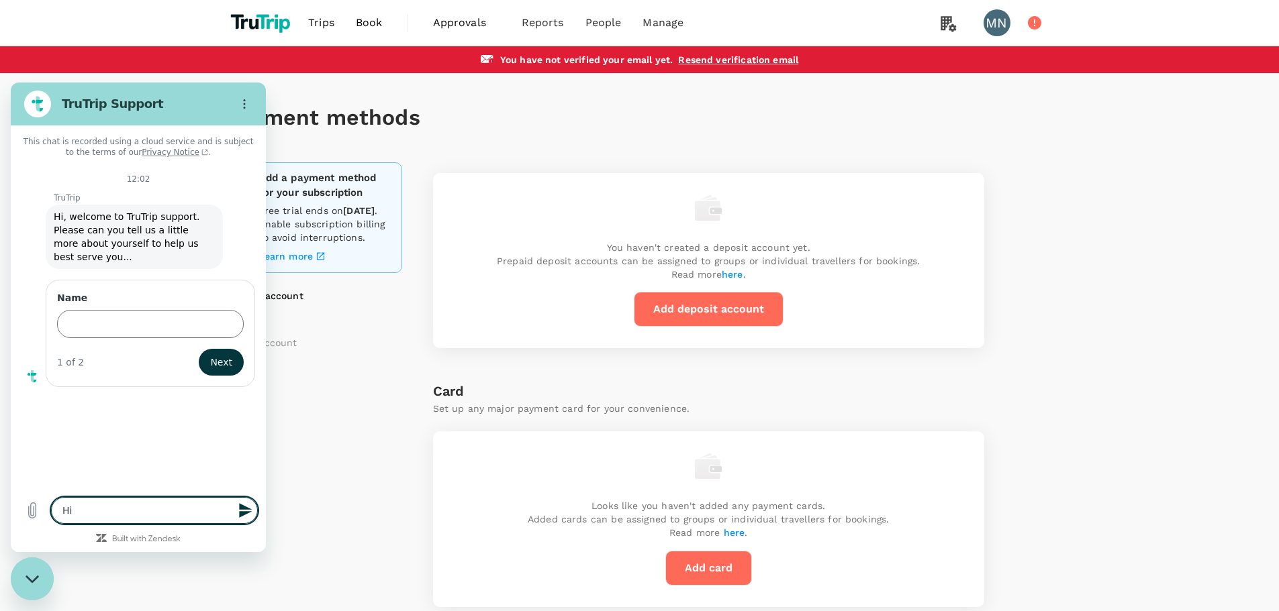
type textarea "x"
type textarea "Hi"
type textarea "x"
type textarea "H"
type textarea "x"
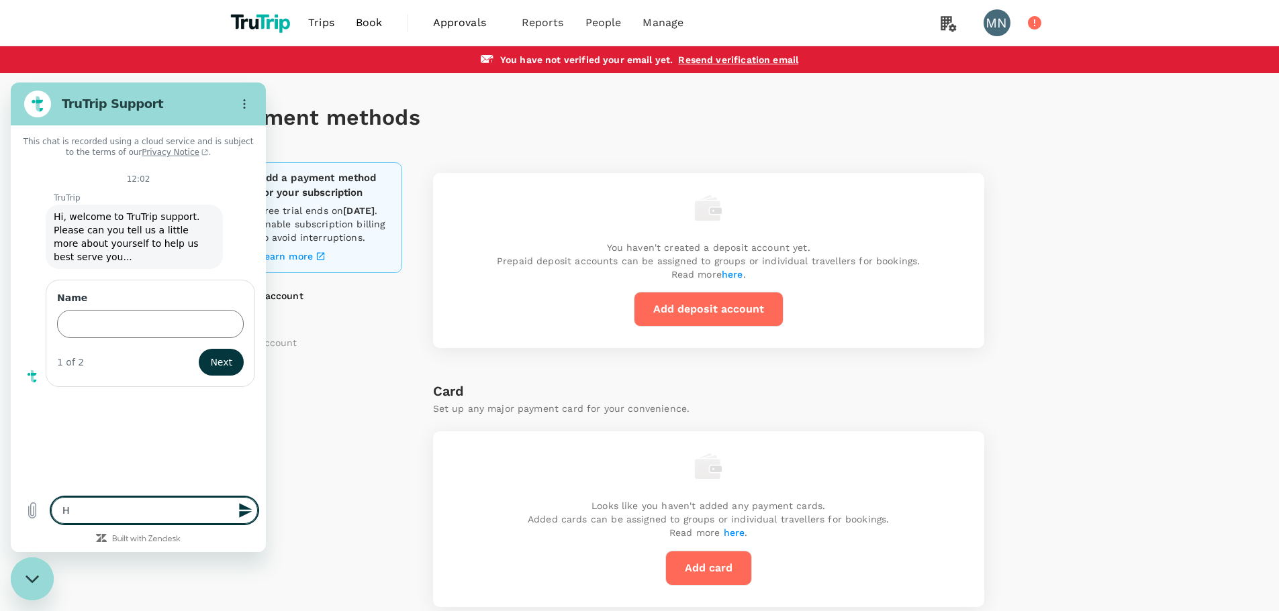
type textarea "x"
click at [109, 511] on textarea at bounding box center [154, 510] width 207 height 27
type textarea "H"
type textarea "x"
type textarea "Hi"
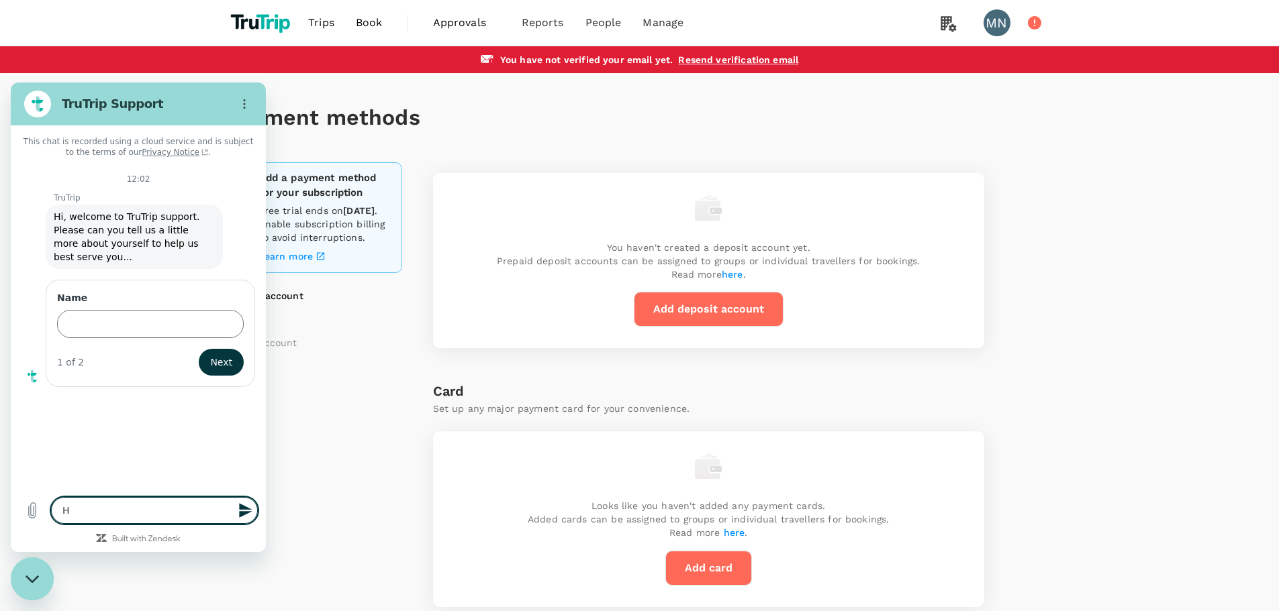
type textarea "x"
type textarea "Hi"
type textarea "x"
type textarea "Hi T"
type textarea "x"
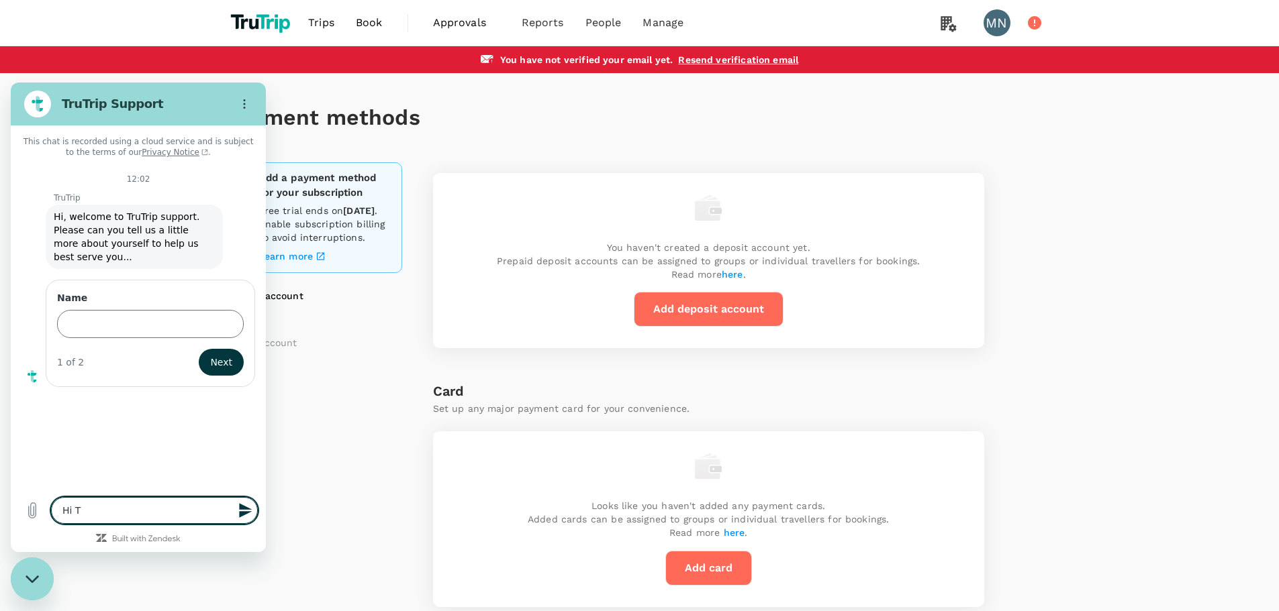
type textarea "Hi [PERSON_NAME]"
type textarea "x"
type textarea "Hi T"
type textarea "x"
type textarea "Hi"
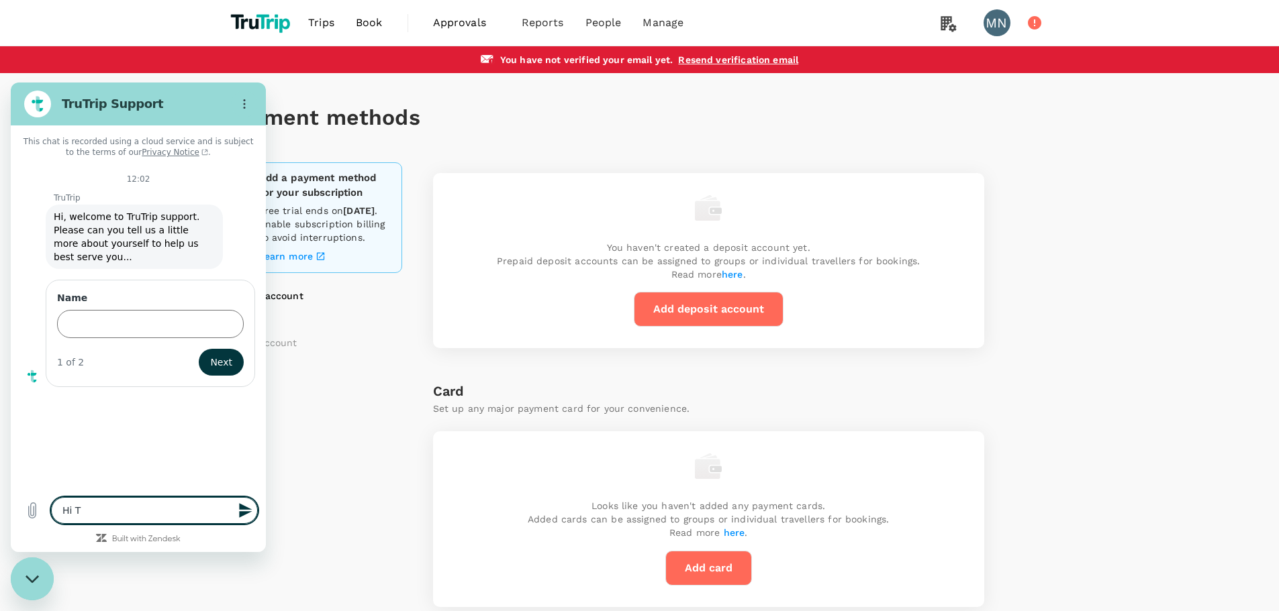
type textarea "x"
type textarea "Hi"
type textarea "x"
type textarea "H"
type textarea "x"
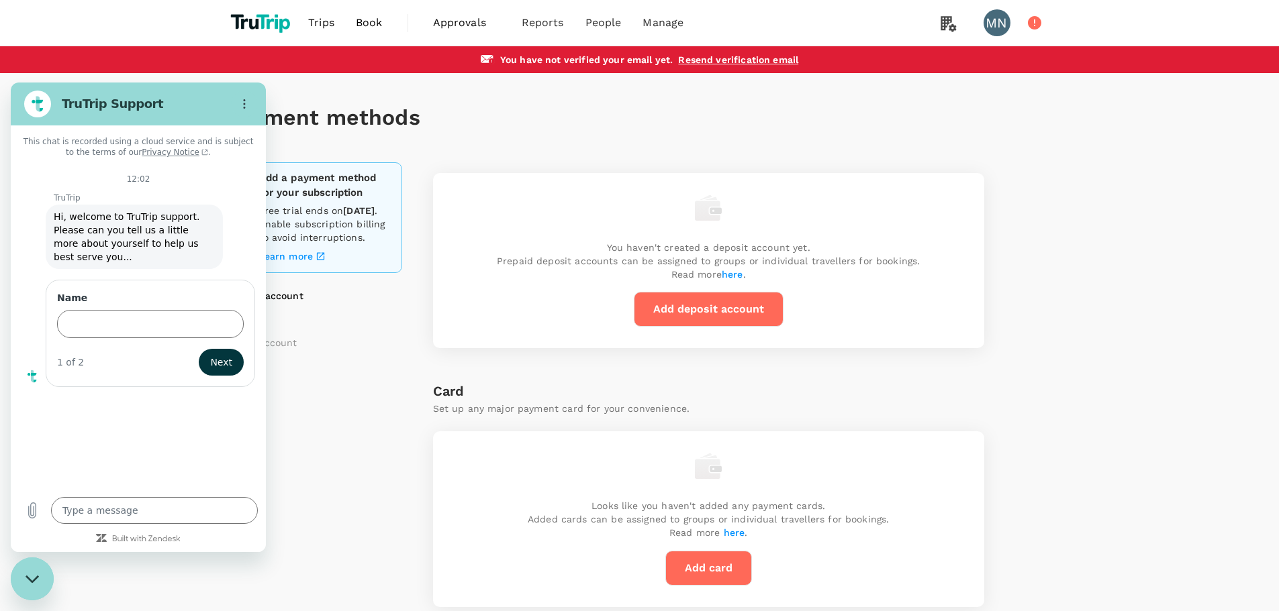
drag, startPoint x: 461, startPoint y: 109, endPoint x: 413, endPoint y: 5, distance: 114.4
click at [462, 108] on h1 "Payment methods" at bounding box center [639, 117] width 827 height 25
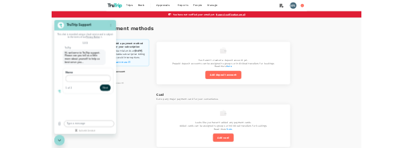
type textarea "x"
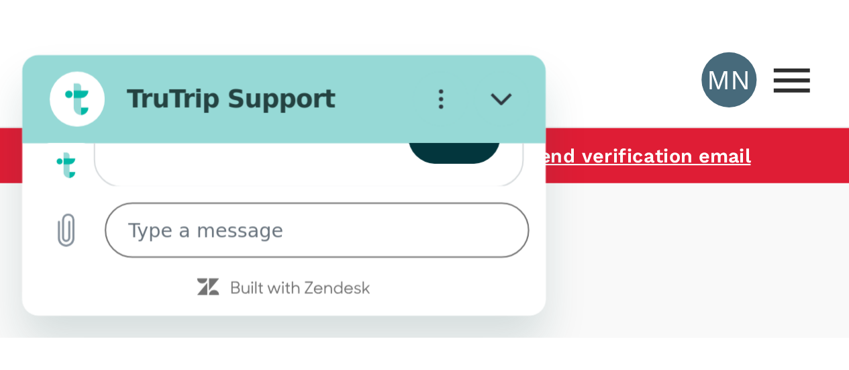
scroll to position [19, 0]
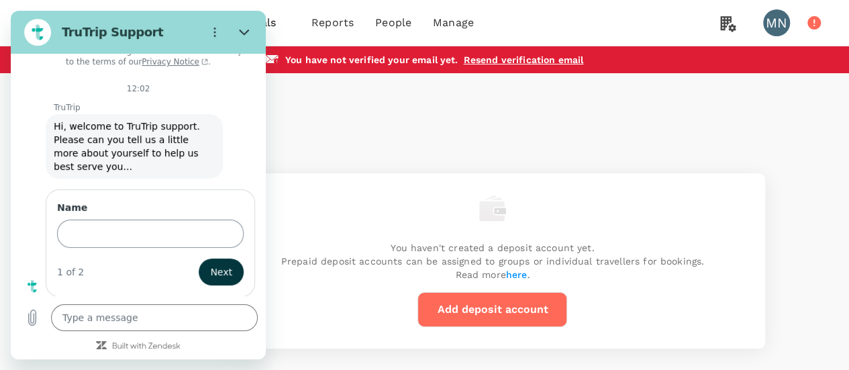
click at [113, 231] on input "Name" at bounding box center [150, 233] width 187 height 28
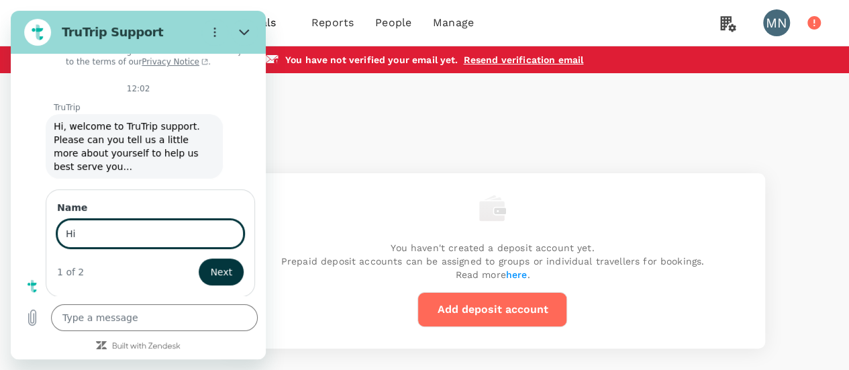
type input "H"
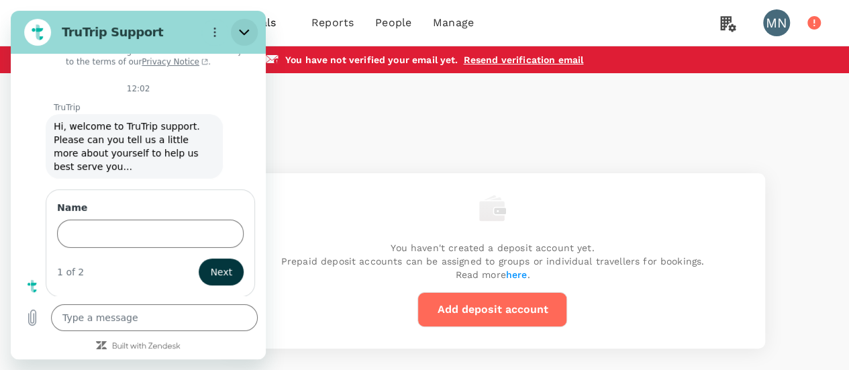
drag, startPoint x: 247, startPoint y: 30, endPoint x: 258, endPoint y: 41, distance: 15.2
click at [247, 30] on icon "Close" at bounding box center [244, 33] width 10 height 6
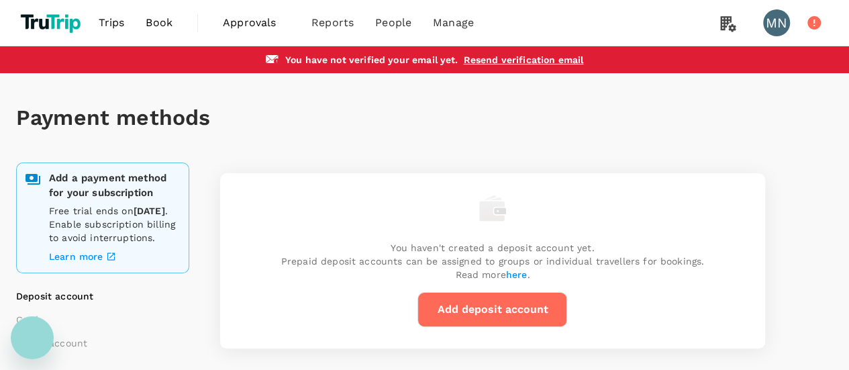
type textarea "x"
click at [711, 111] on h1 "Payment methods" at bounding box center [424, 117] width 817 height 25
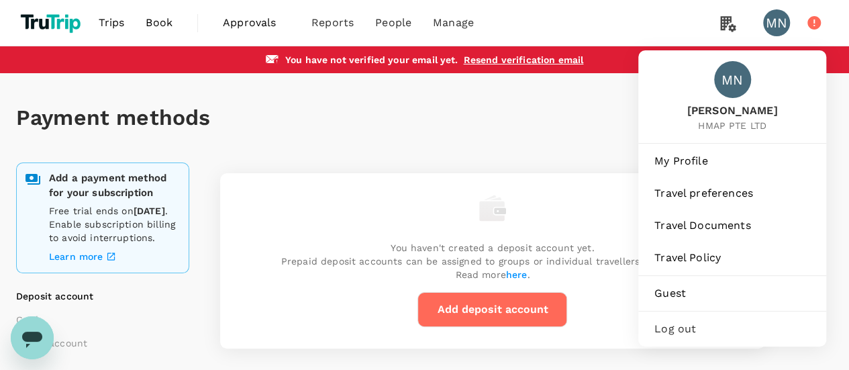
click at [685, 326] on span "Log out" at bounding box center [732, 329] width 156 height 16
